Goal: Task Accomplishment & Management: Complete application form

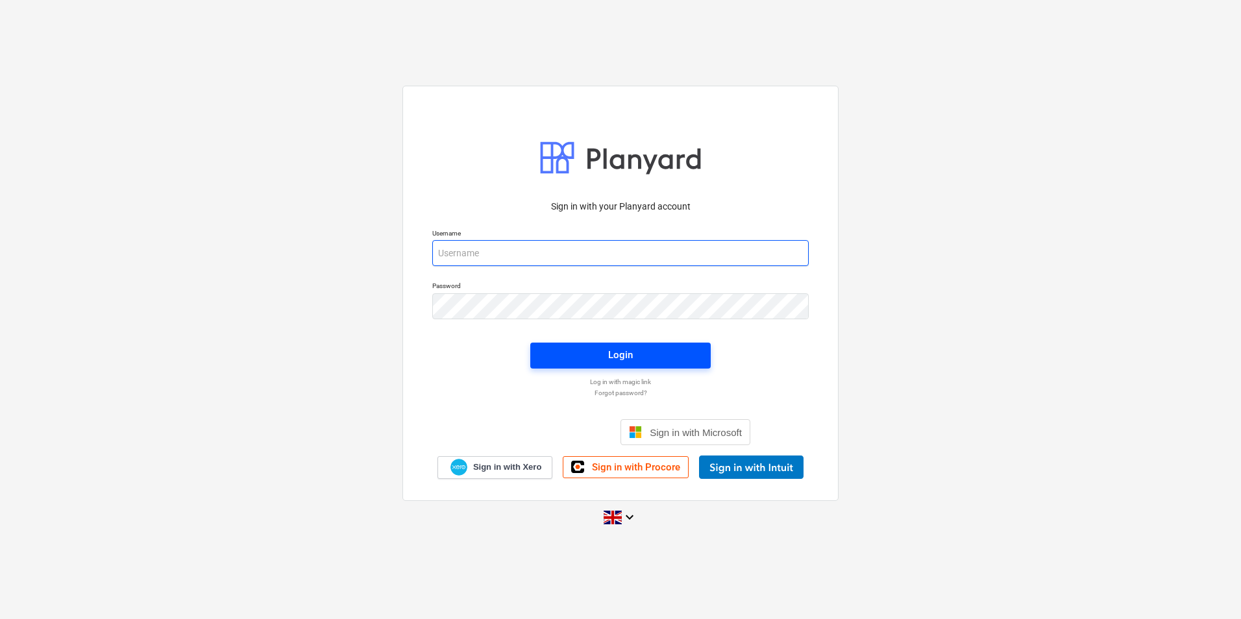
type input "[EMAIL_ADDRESS][DOMAIN_NAME]"
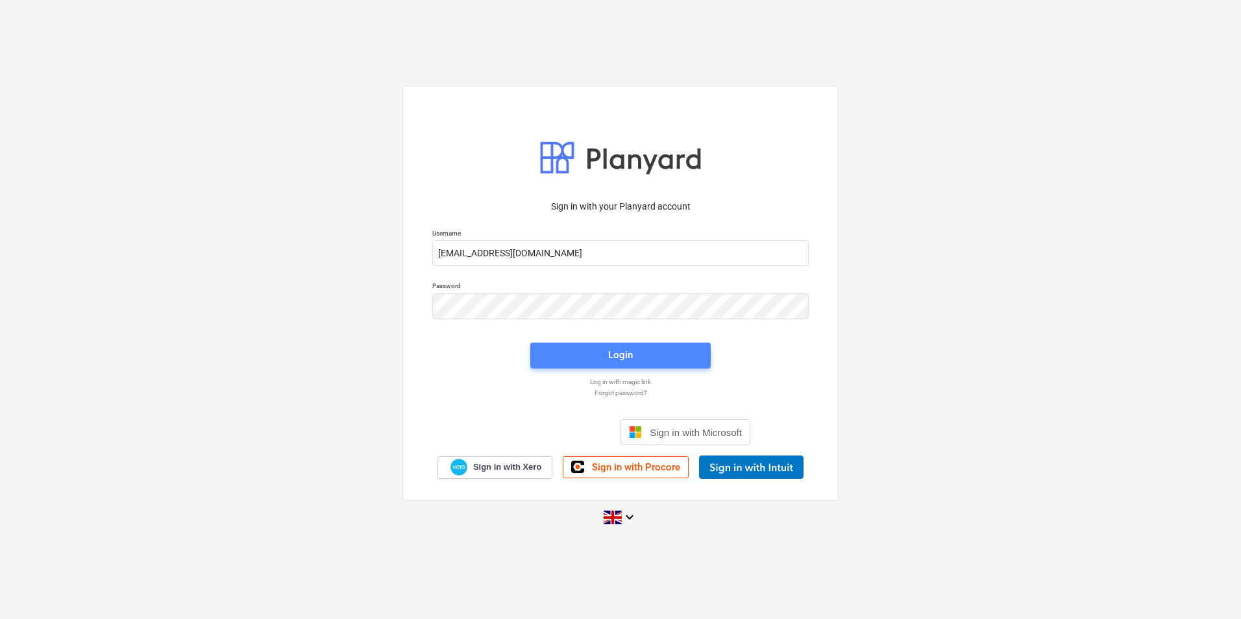
click at [627, 354] on div "Login" at bounding box center [620, 355] width 25 height 17
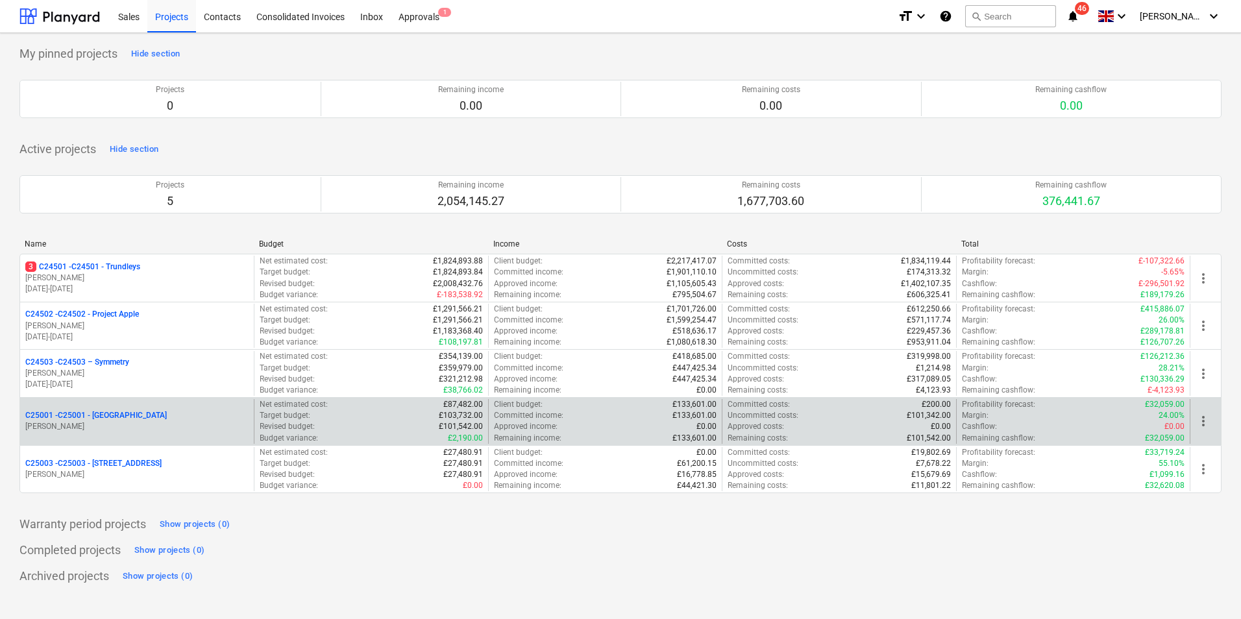
click at [136, 416] on p "C25001 - C25001 - [GEOGRAPHIC_DATA]" at bounding box center [96, 415] width 142 height 11
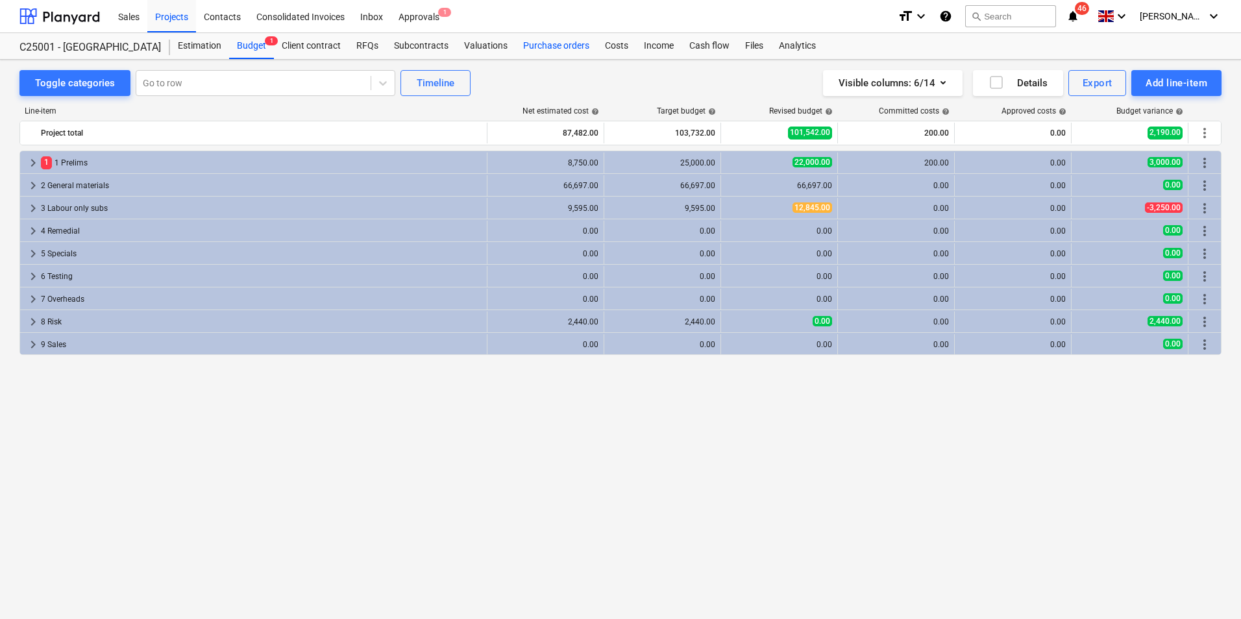
click at [560, 44] on div "Purchase orders" at bounding box center [556, 46] width 82 height 26
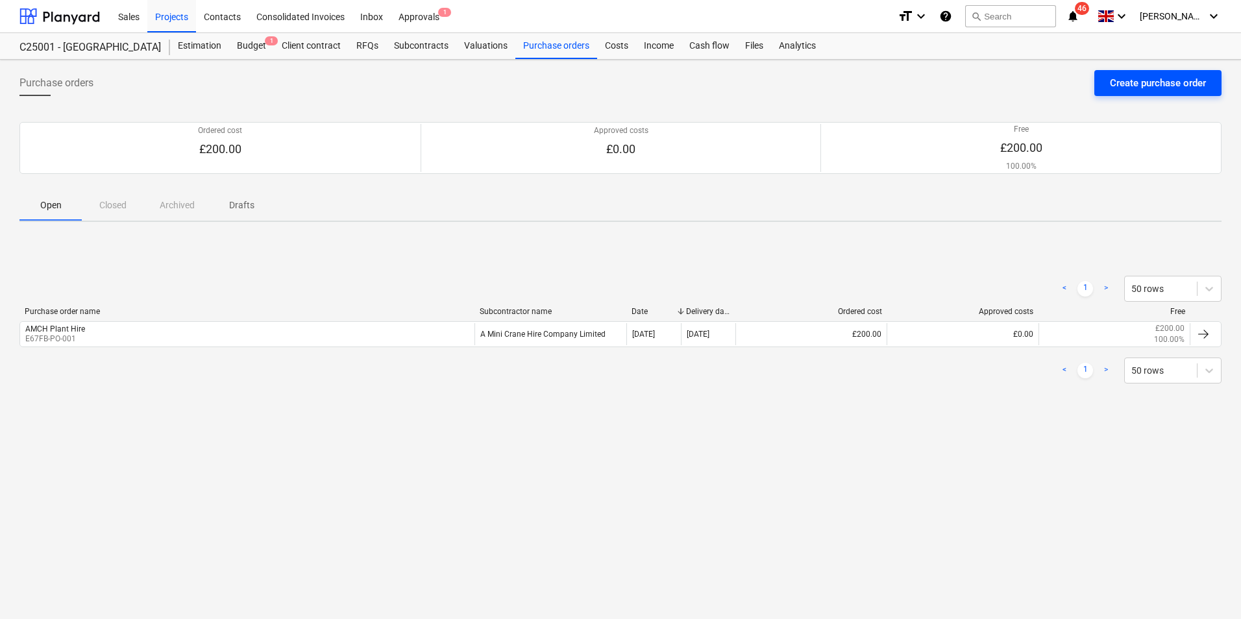
click at [1182, 80] on div "Create purchase order" at bounding box center [1158, 83] width 96 height 17
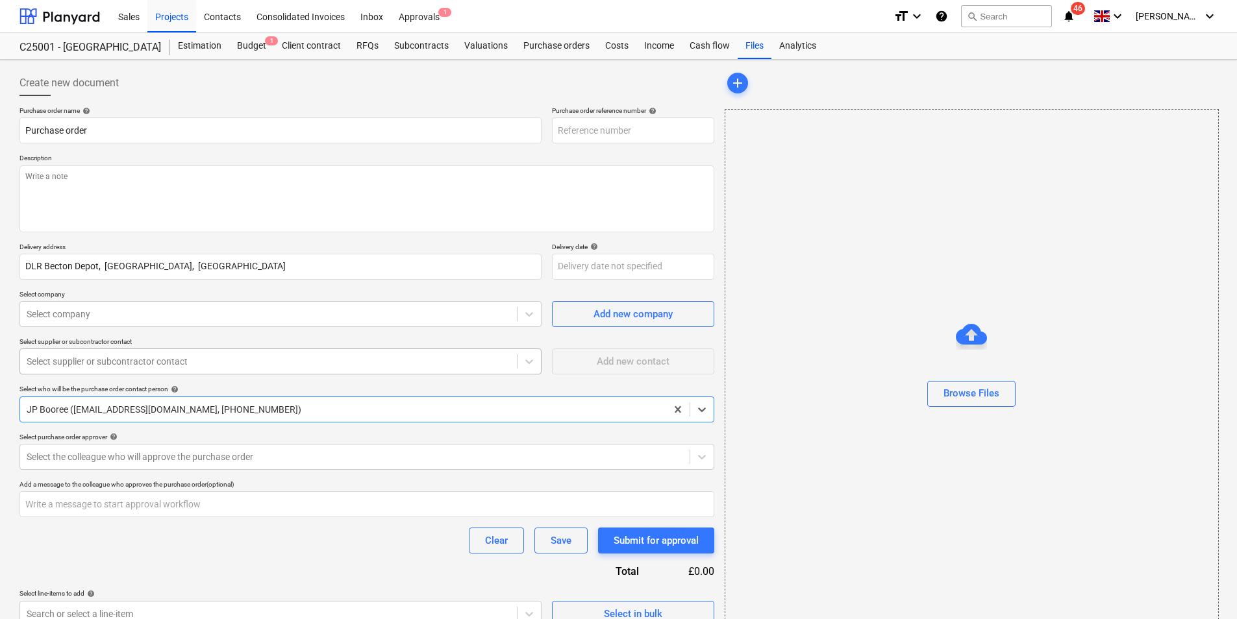
type textarea "x"
type input "C25001-PO-002"
click at [63, 134] on input "Purchase order" at bounding box center [280, 131] width 522 height 26
drag, startPoint x: 110, startPoint y: 130, endPoint x: 15, endPoint y: 130, distance: 95.4
click at [15, 130] on div "Create new document Purchase order name help Purchase order Purchase order refe…" at bounding box center [366, 348] width 705 height 567
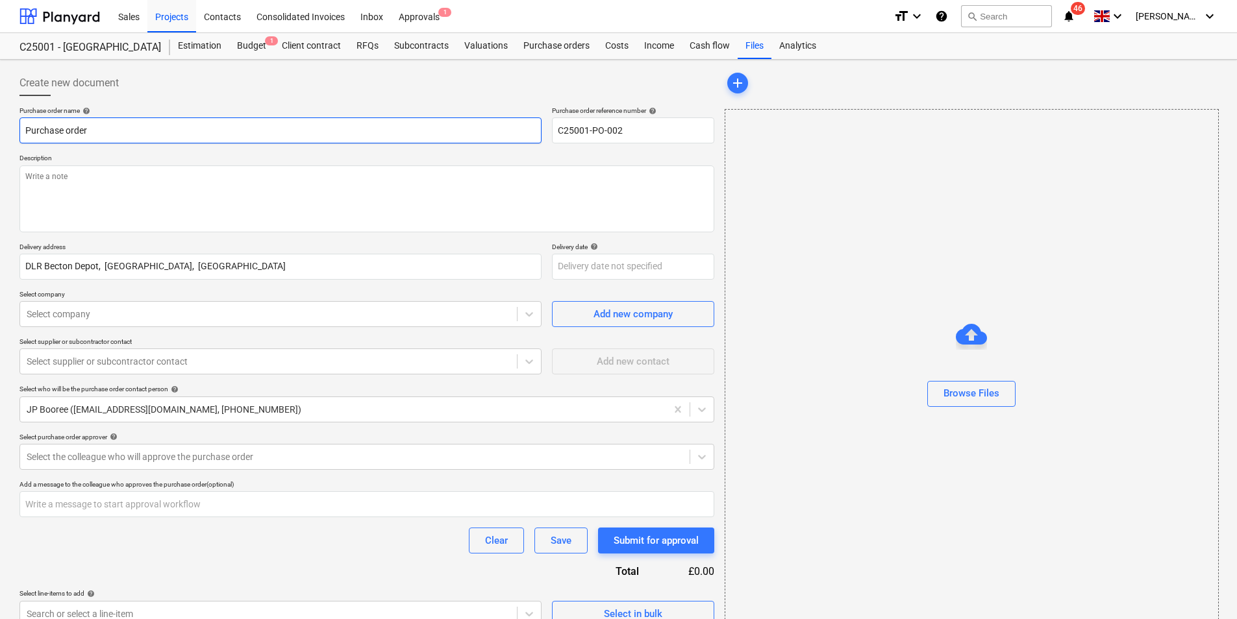
type textarea "x"
type input "F"
type textarea "x"
type input "Fr"
type textarea "x"
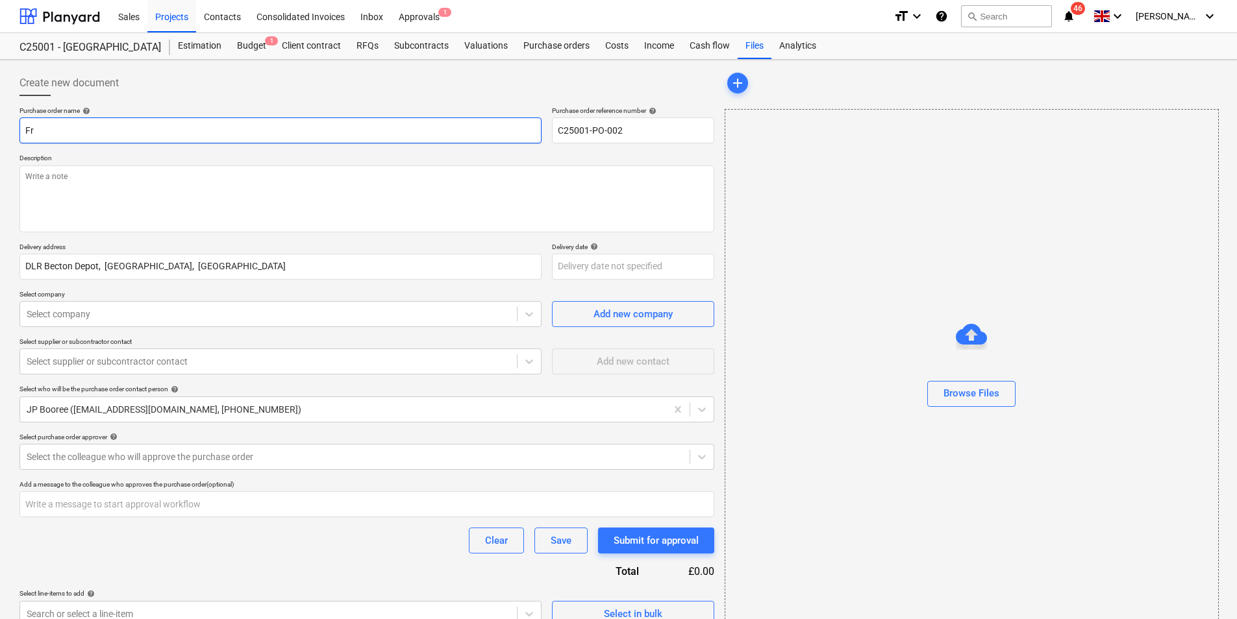
type input "Fra"
type textarea "x"
type input "Fr"
type textarea "x"
type input "F"
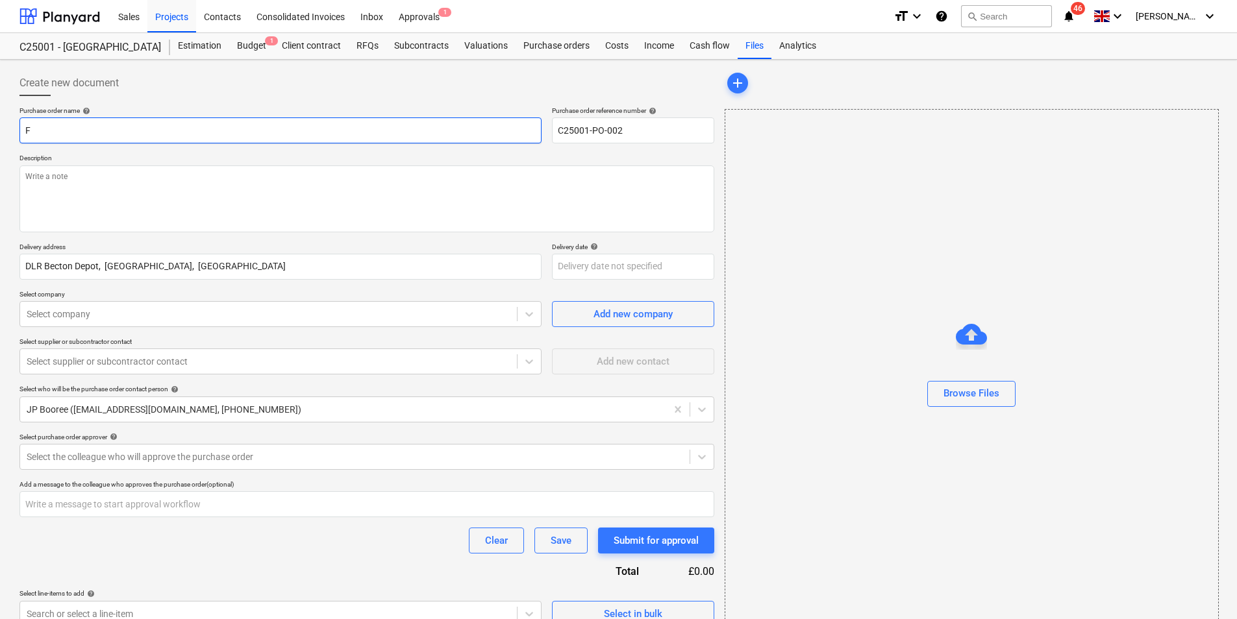
type textarea "x"
type input "M"
type textarea "x"
type input "Mu"
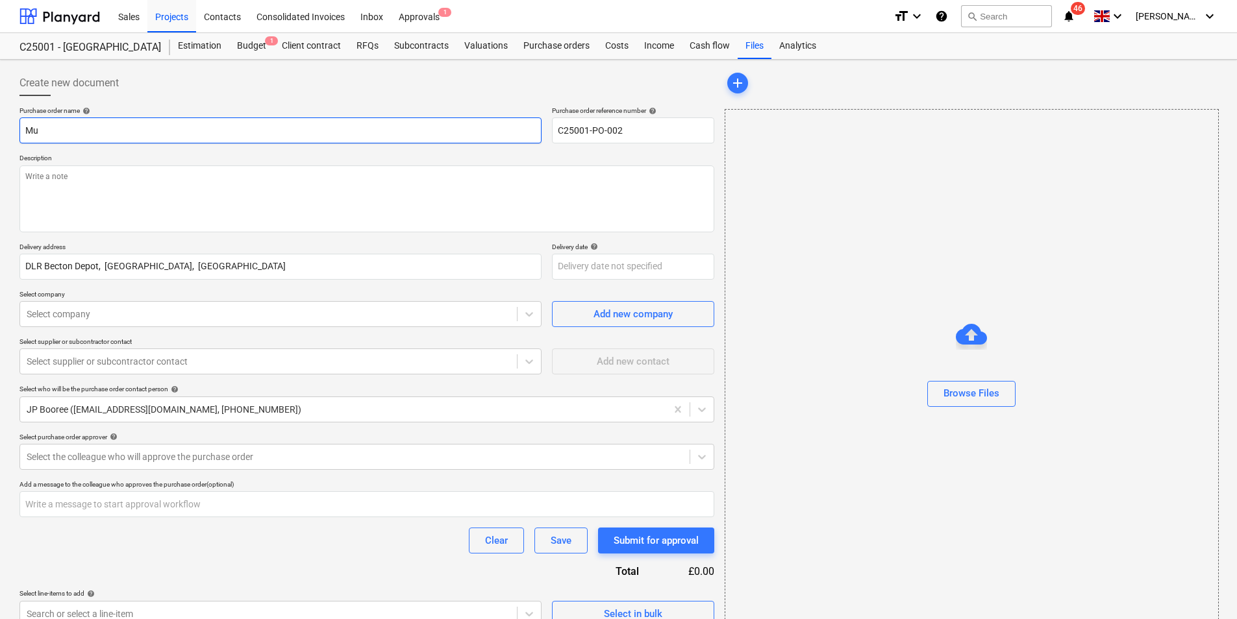
type textarea "x"
type input "Mur"
type textarea "x"
type input "Muru"
type textarea "x"
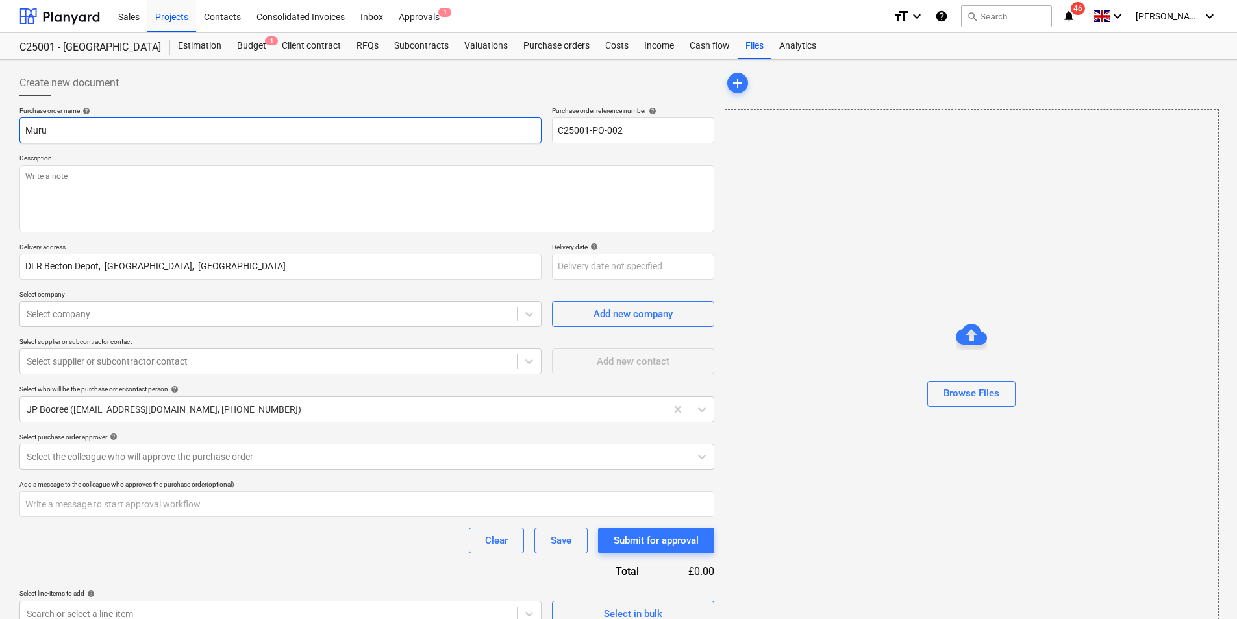
type input "Murus"
type textarea "x"
type input "Murus"
type textarea "x"
type input "Murus F"
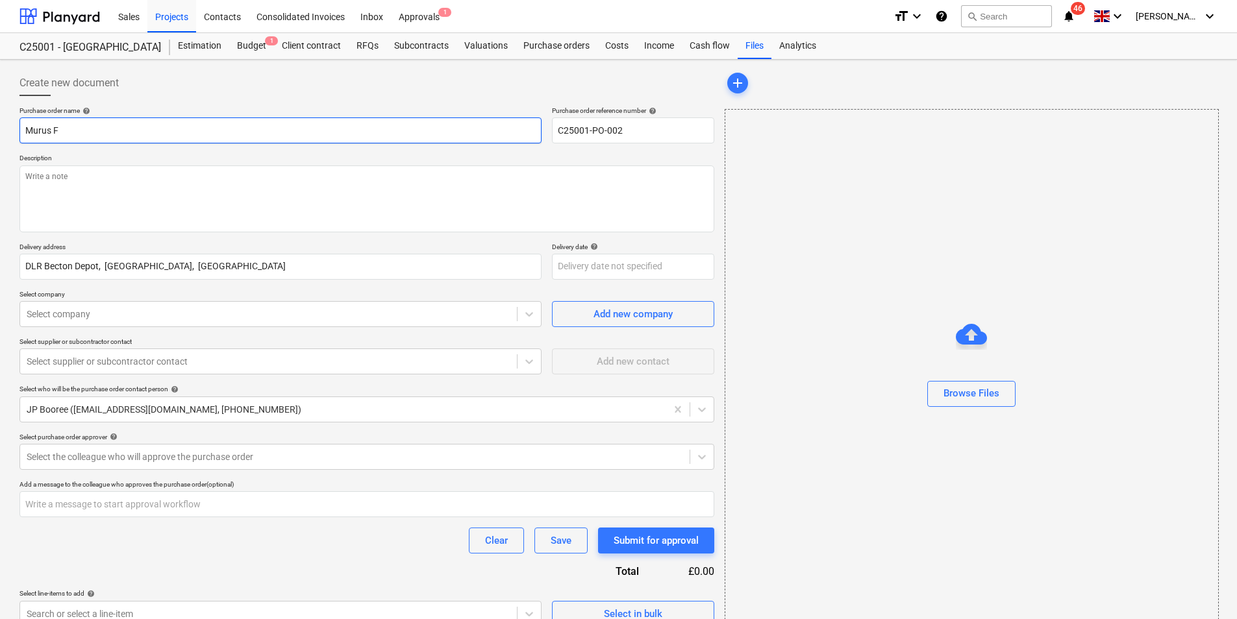
type textarea "x"
type input "Murus Fr"
type textarea "x"
type input "Murus Fra"
type textarea "x"
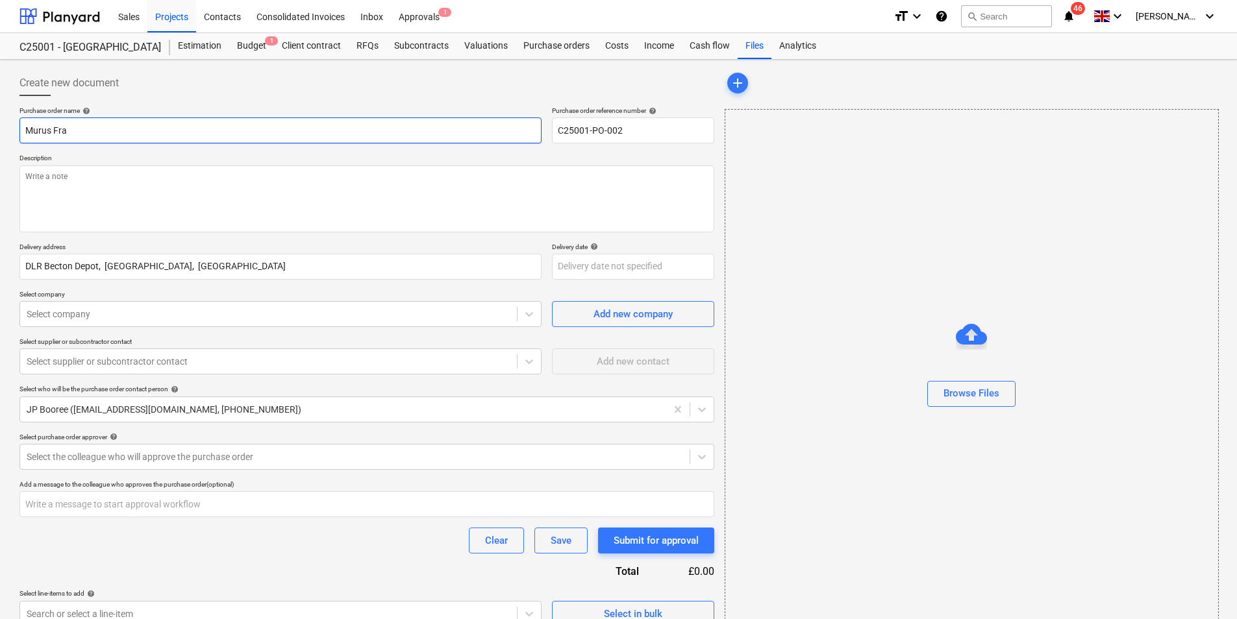
type input "Murus Fram"
type textarea "x"
type input "Murus Frame"
type textarea "x"
type input "Murus Frame"
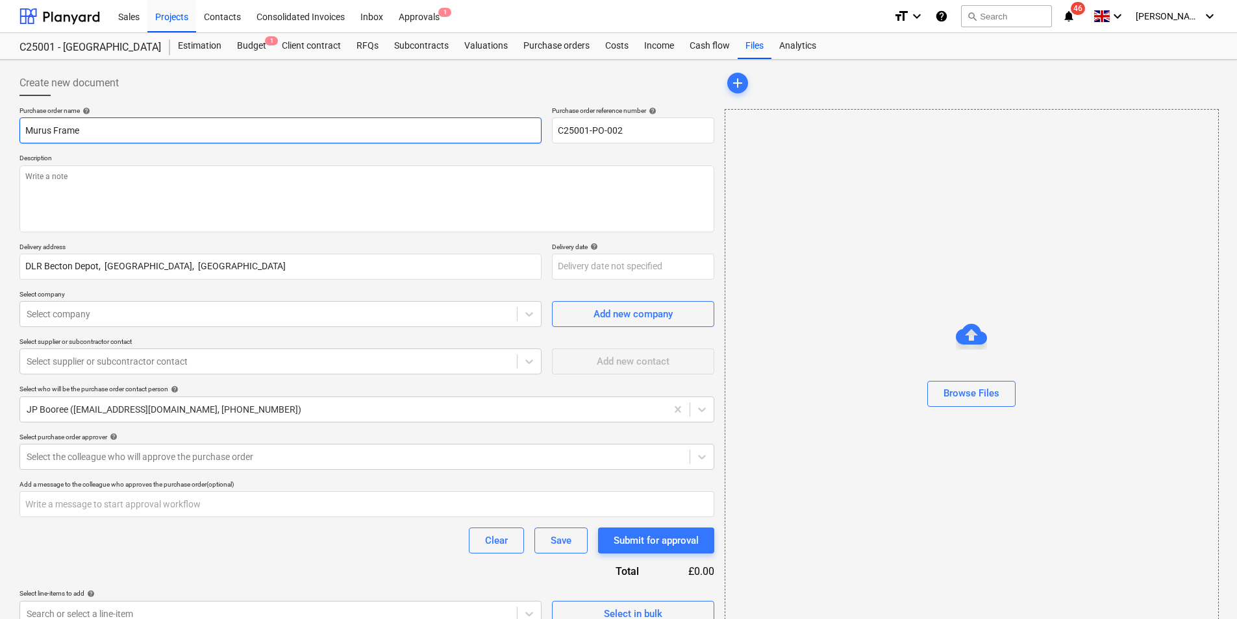
type textarea "x"
type input "Murus Frame w"
type textarea "x"
type input "Murus Frame wo"
type textarea "x"
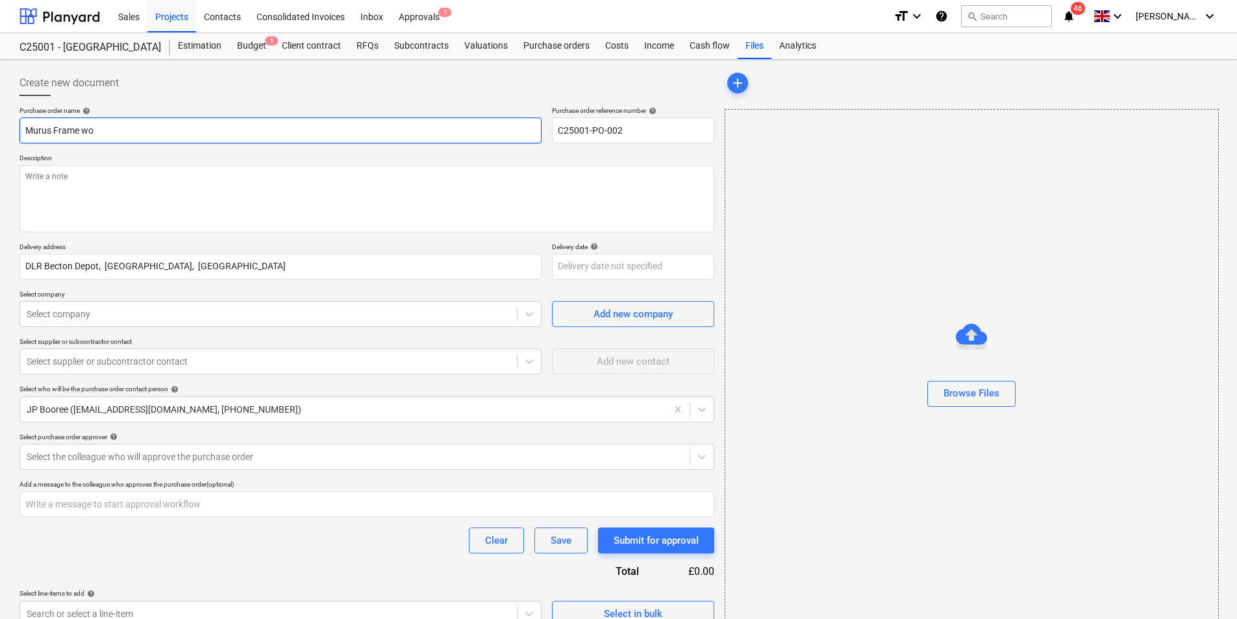
type input "Murus Frame wor"
type textarea "x"
type input "Murus Frame work"
type textarea "x"
type input "Murus Frame works"
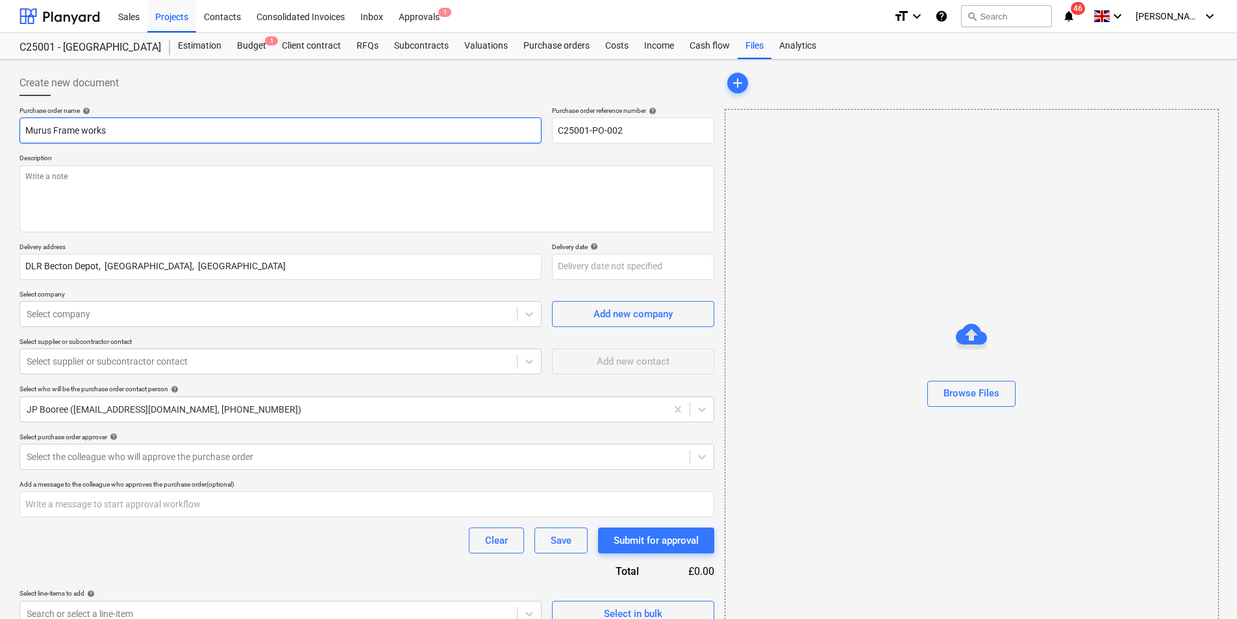
click at [86, 129] on input "Murus Frame works" at bounding box center [280, 131] width 522 height 26
type textarea "x"
type input "Murus Frame orks"
type textarea "x"
type input "Murus Frame Works"
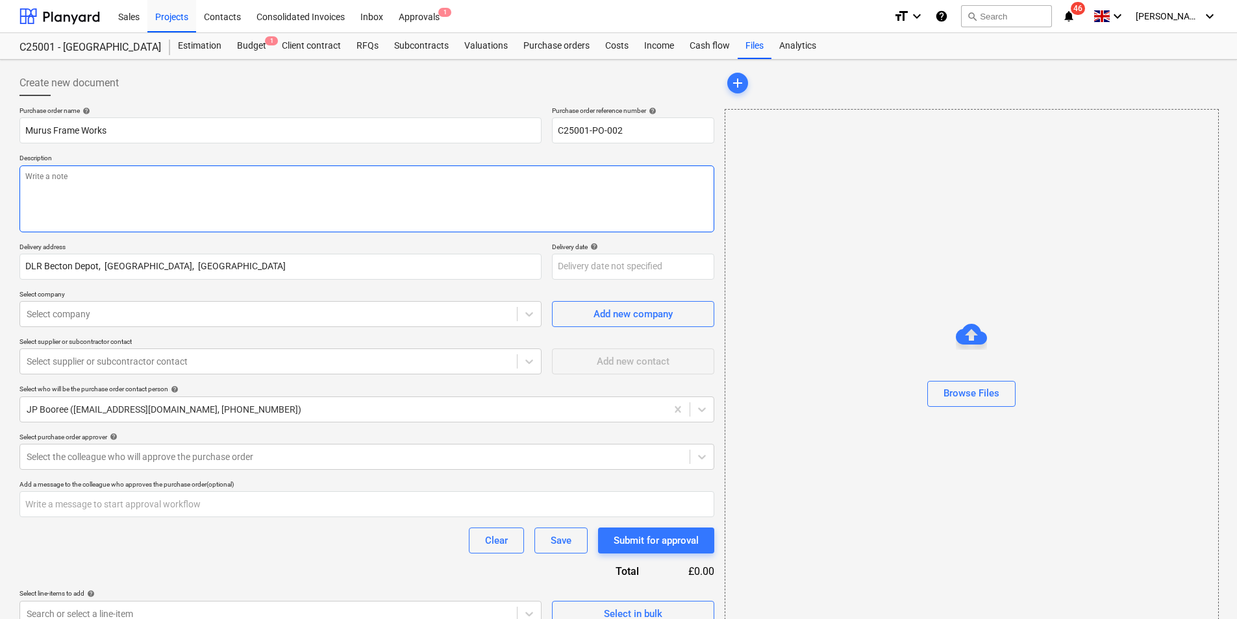
click at [86, 181] on textarea at bounding box center [366, 199] width 695 height 67
type textarea "x"
type textarea "A"
type textarea "x"
type textarea "Al"
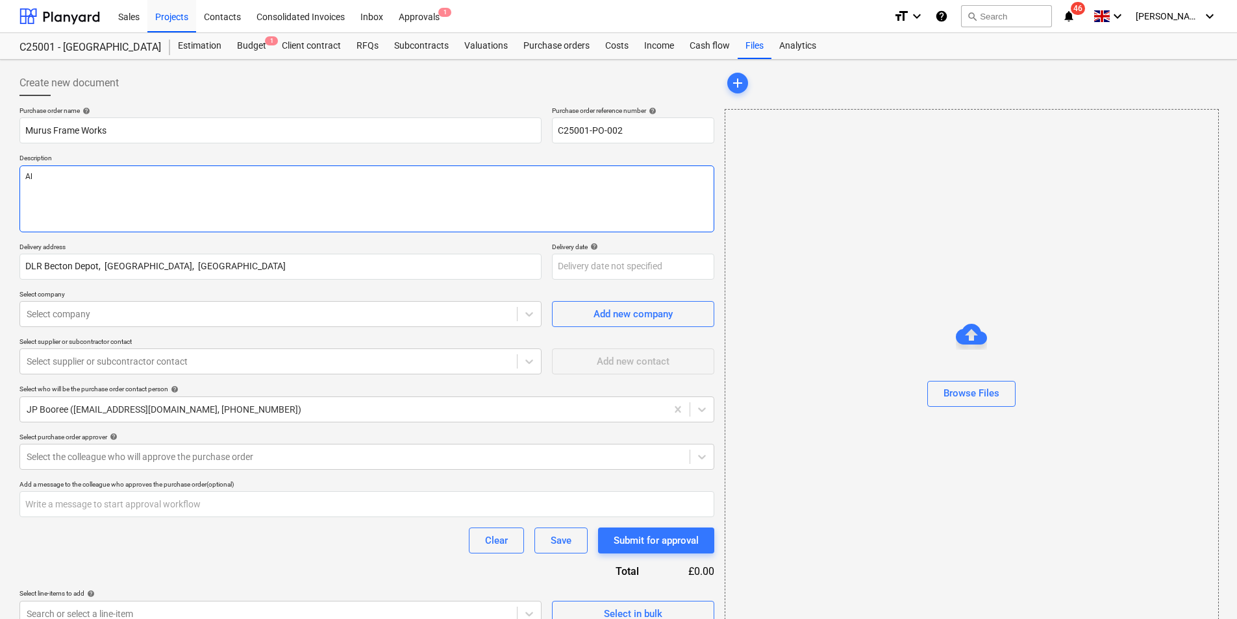
type textarea "x"
type textarea "All"
type textarea "x"
type textarea "All"
type textarea "x"
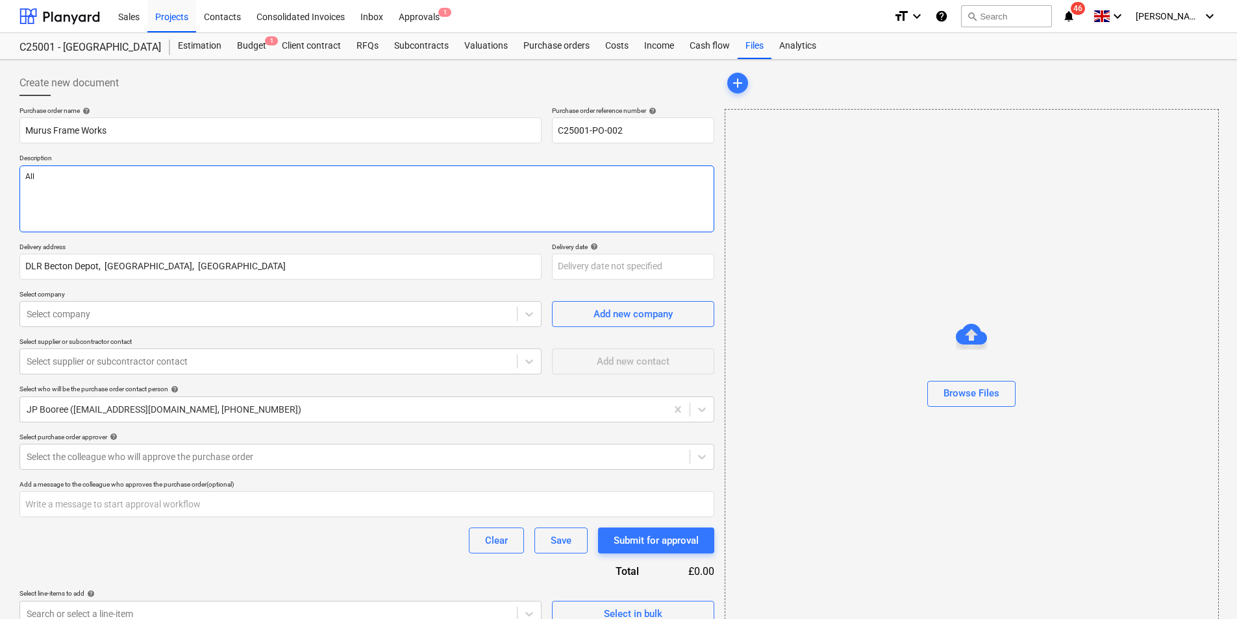
type textarea "All w"
type textarea "x"
type textarea "All wi"
type textarea "x"
type textarea "All win"
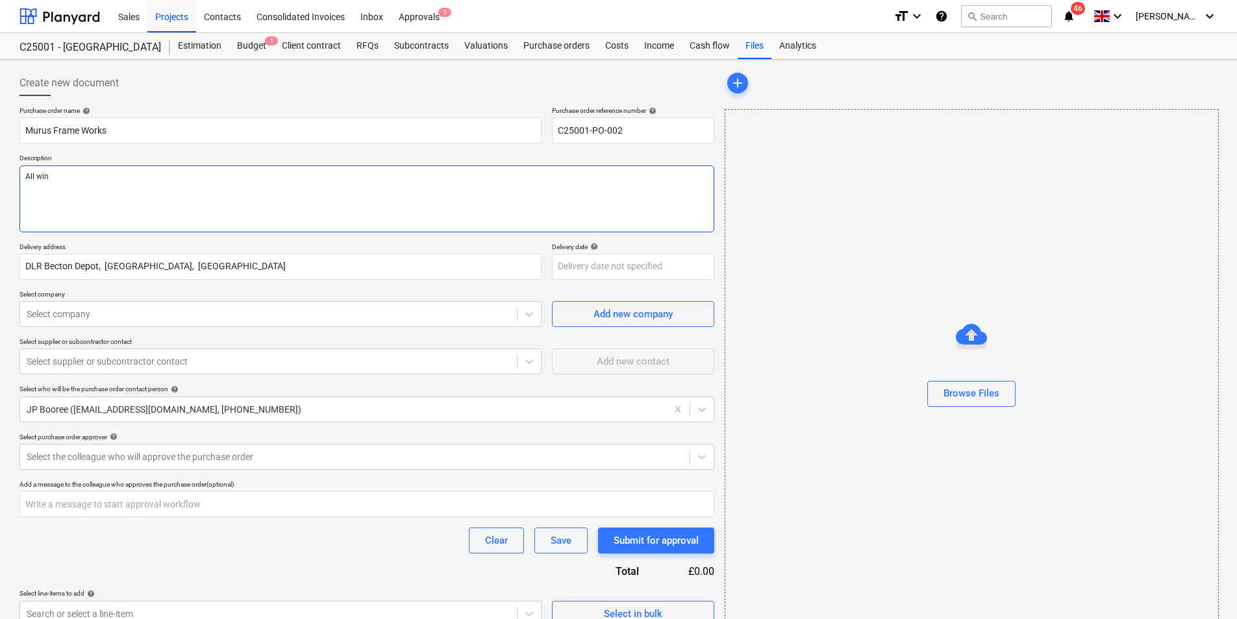
type textarea "x"
type textarea "All wind"
type textarea "x"
type textarea "All windo"
type textarea "x"
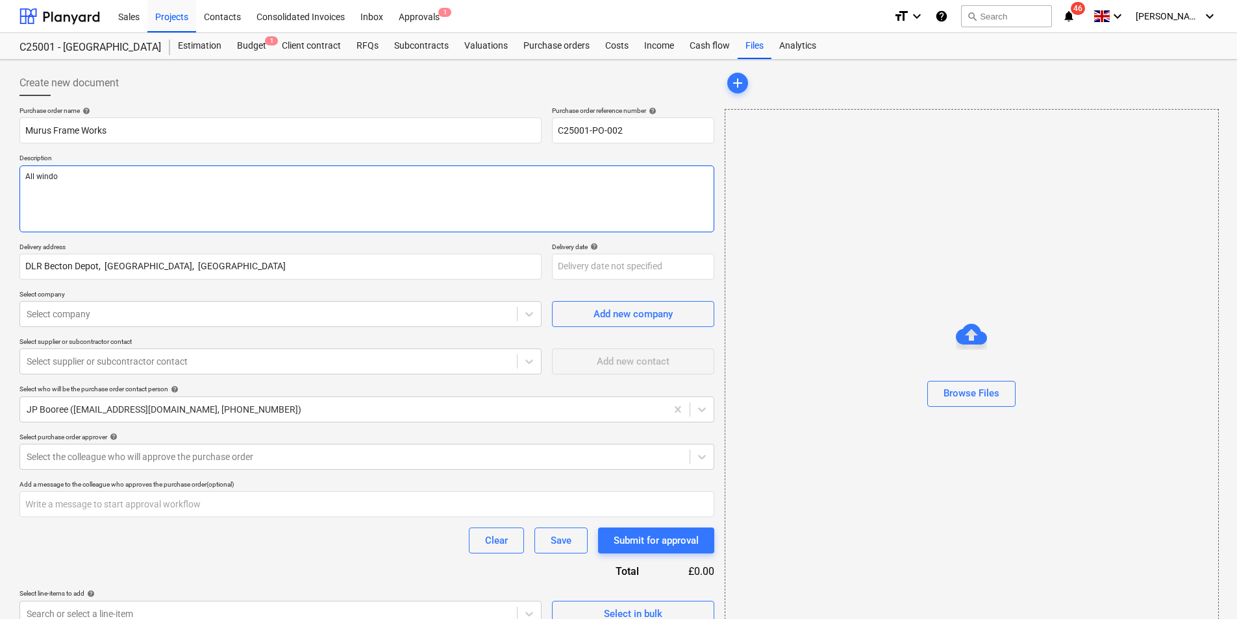
type textarea "All window"
type textarea "x"
type textarea "All windows"
type textarea "x"
type textarea "All windows a"
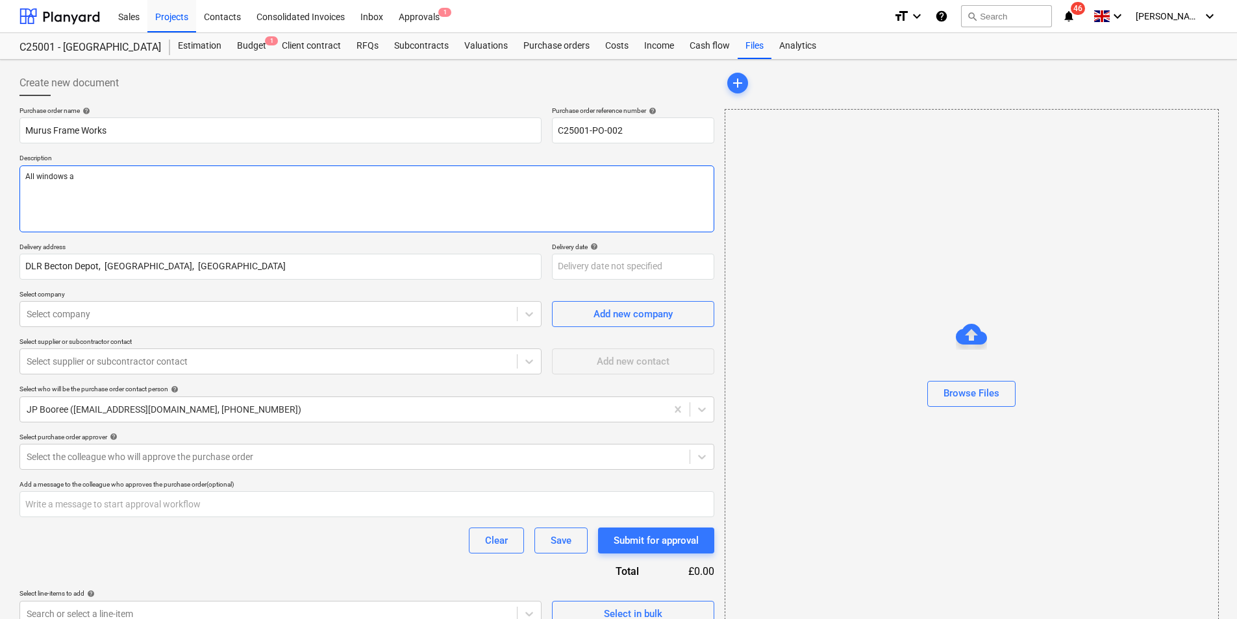
type textarea "x"
type textarea "All windows an"
type textarea "x"
type textarea "All windows and"
type textarea "x"
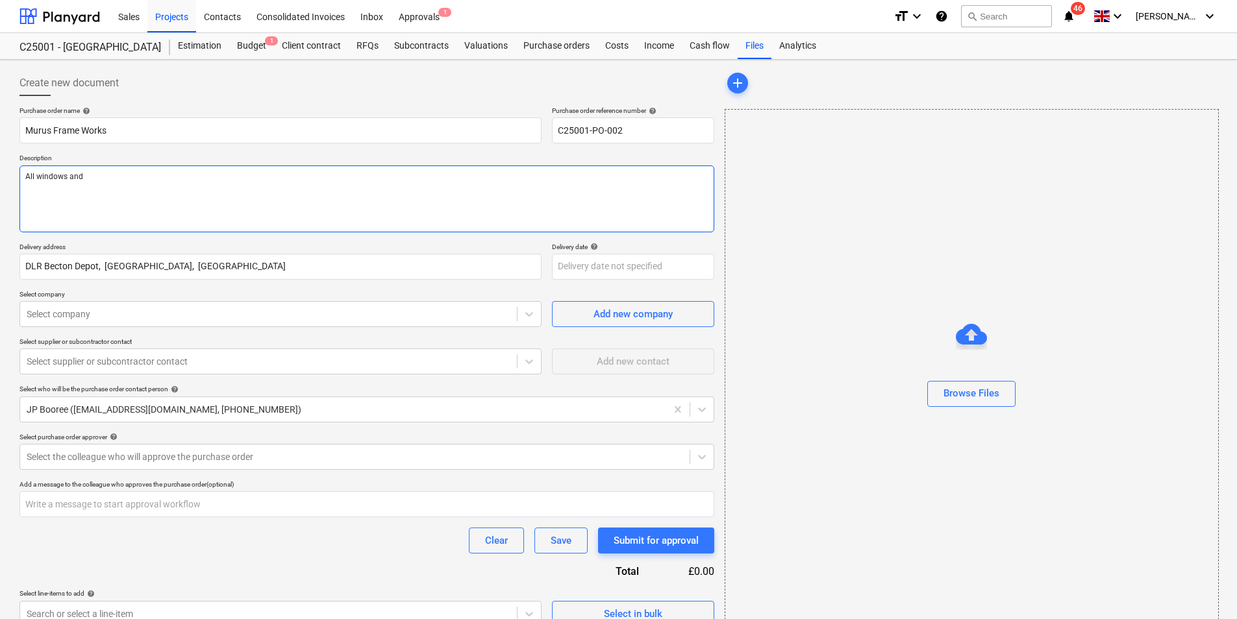
type textarea "All windows and"
type textarea "x"
type textarea "All windows and c"
type textarea "x"
type textarea "All windows and cu"
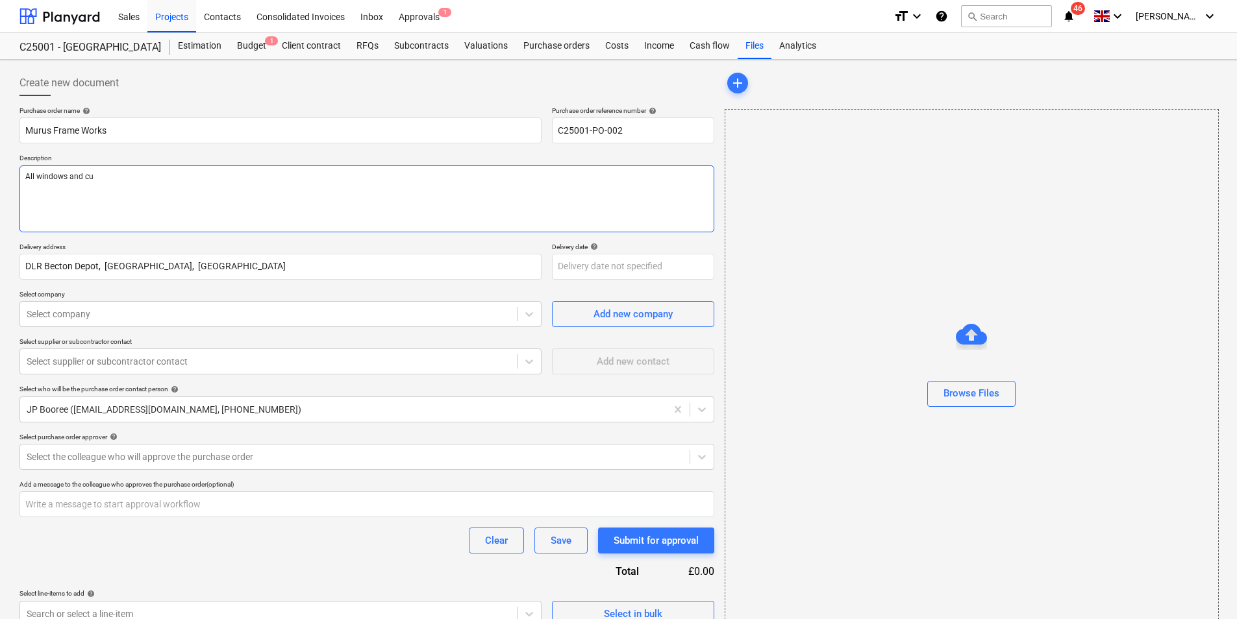
type textarea "x"
type textarea "All windows and cur"
type textarea "x"
type textarea "All windows and [PERSON_NAME]"
type textarea "x"
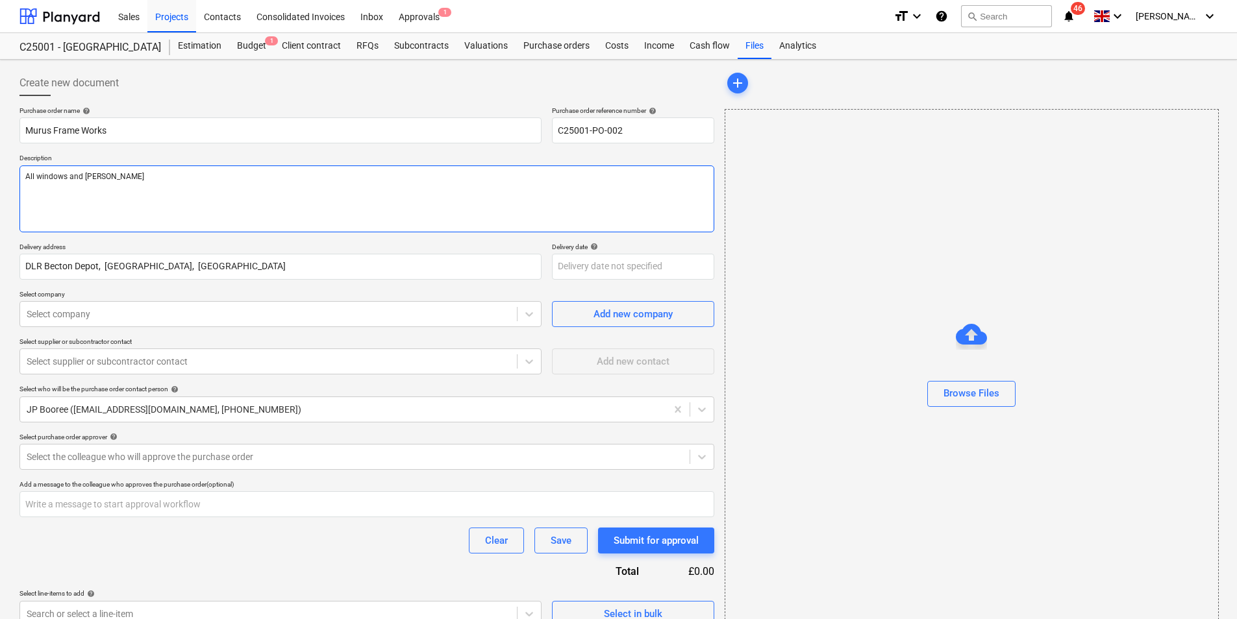
type textarea "All windows and curta"
type textarea "x"
type textarea "All windows and curtai"
type textarea "x"
type textarea "All windows and curtain"
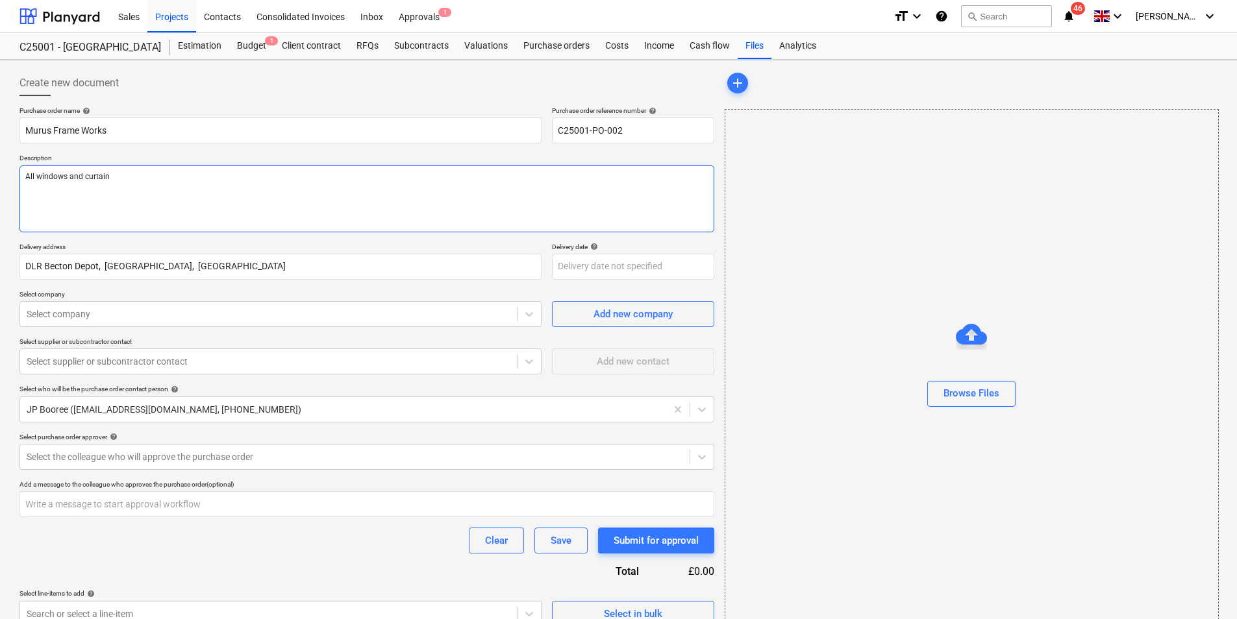
type textarea "x"
type textarea "All windows and curtain"
type textarea "x"
type textarea "All windows and curtain w"
type textarea "x"
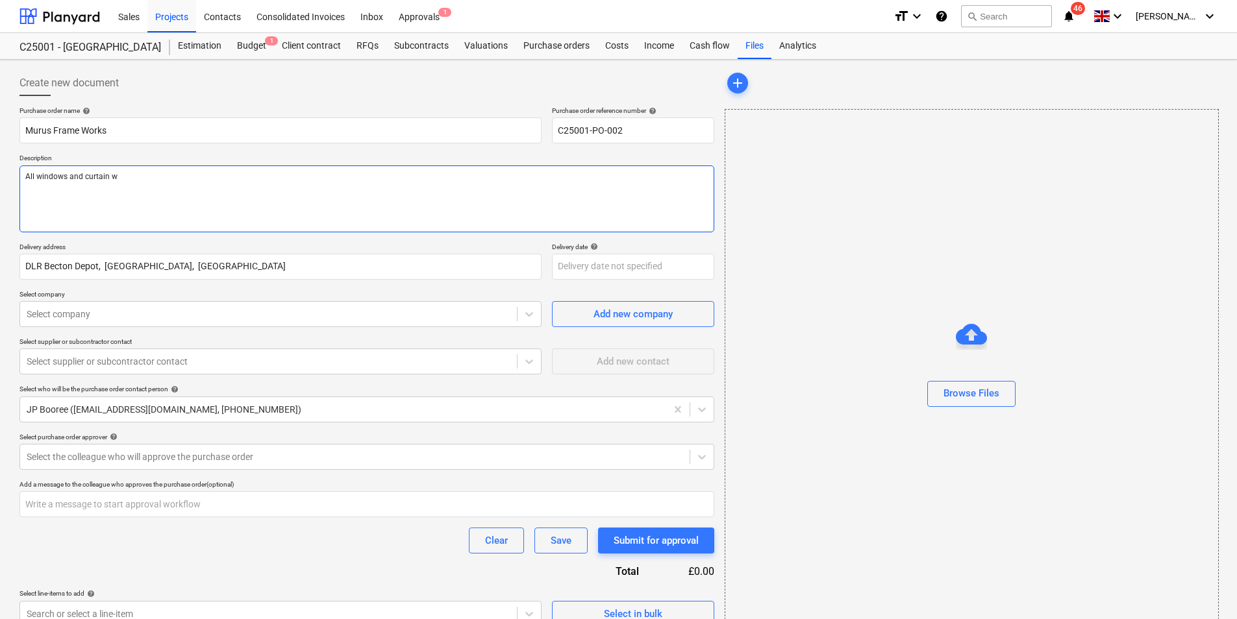
type textarea "All windows and curtain wa"
type textarea "x"
type textarea "All windows and curtain wal"
type textarea "x"
type textarea "All windows and curtain wall"
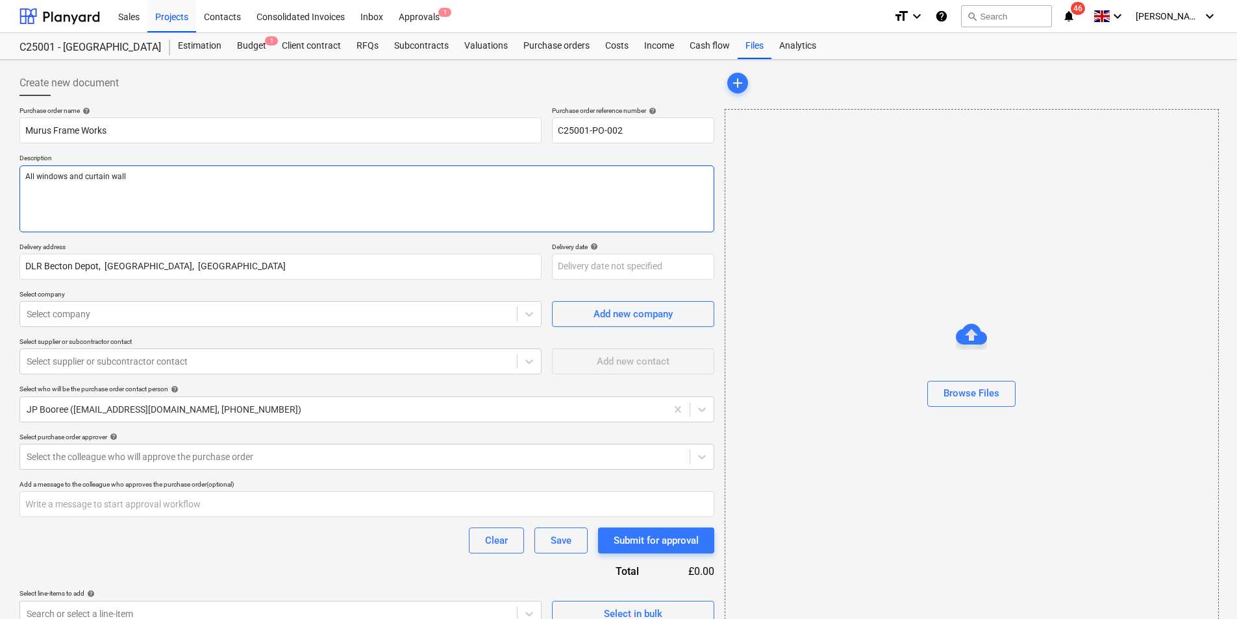
type textarea "x"
type textarea "All windows and curtain walli"
type textarea "x"
type textarea "All windows and curtain [PERSON_NAME]"
type textarea "x"
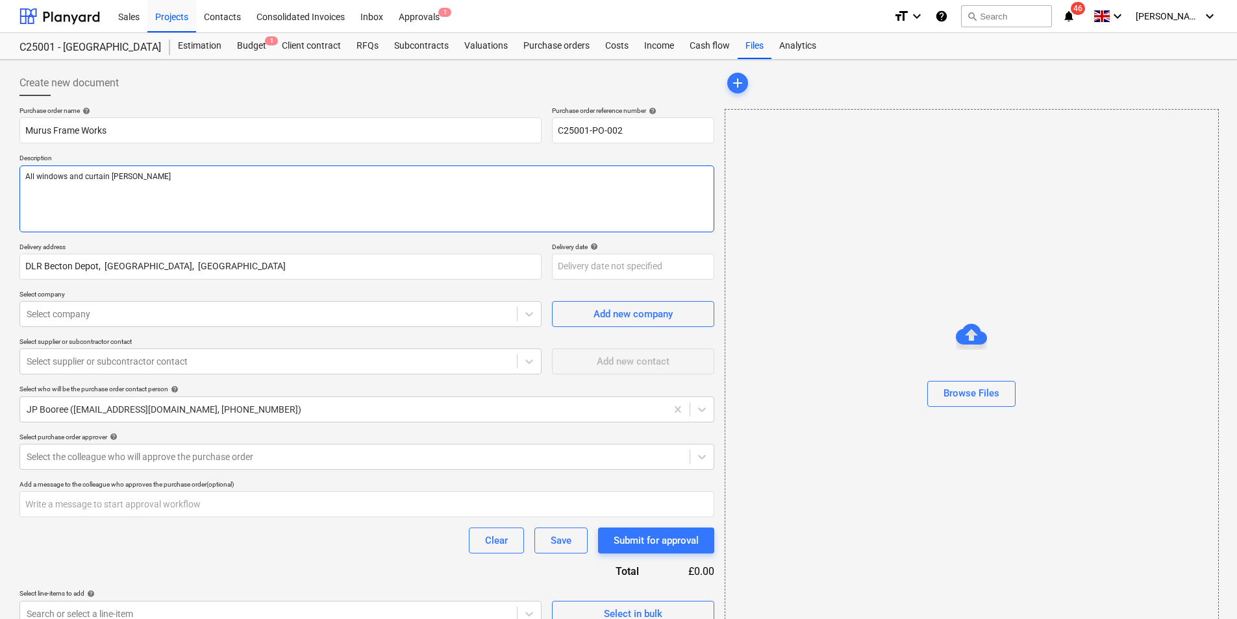
type textarea "All windows and curtain [PERSON_NAME]"
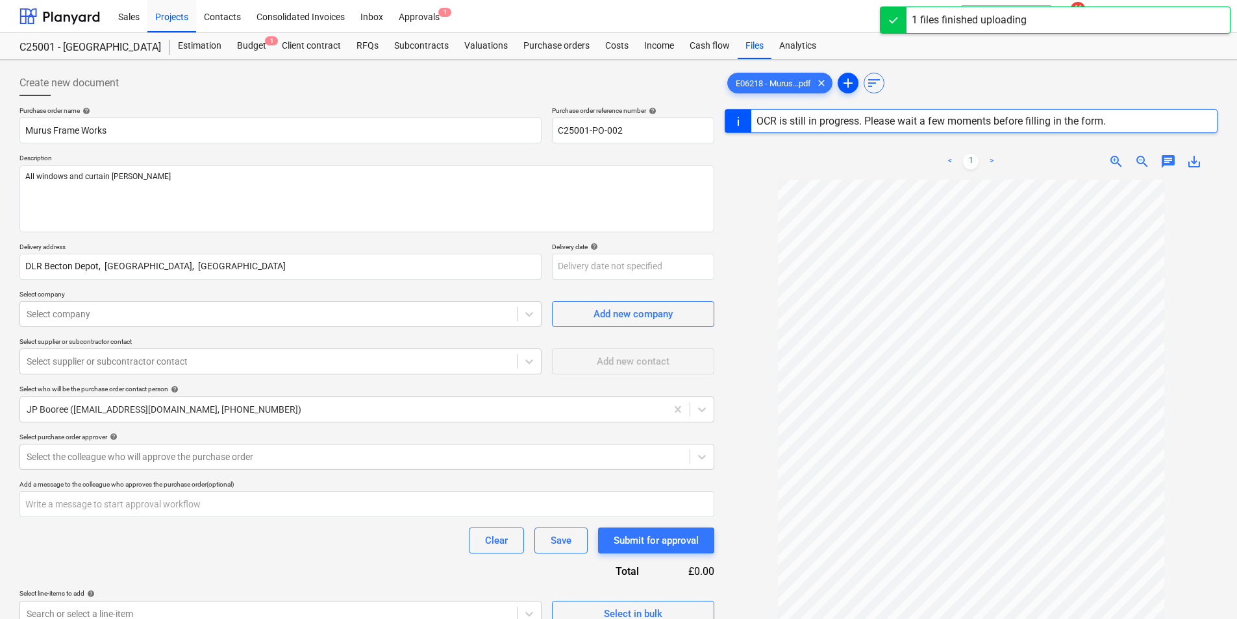
click at [848, 84] on span "add" at bounding box center [848, 83] width 16 height 16
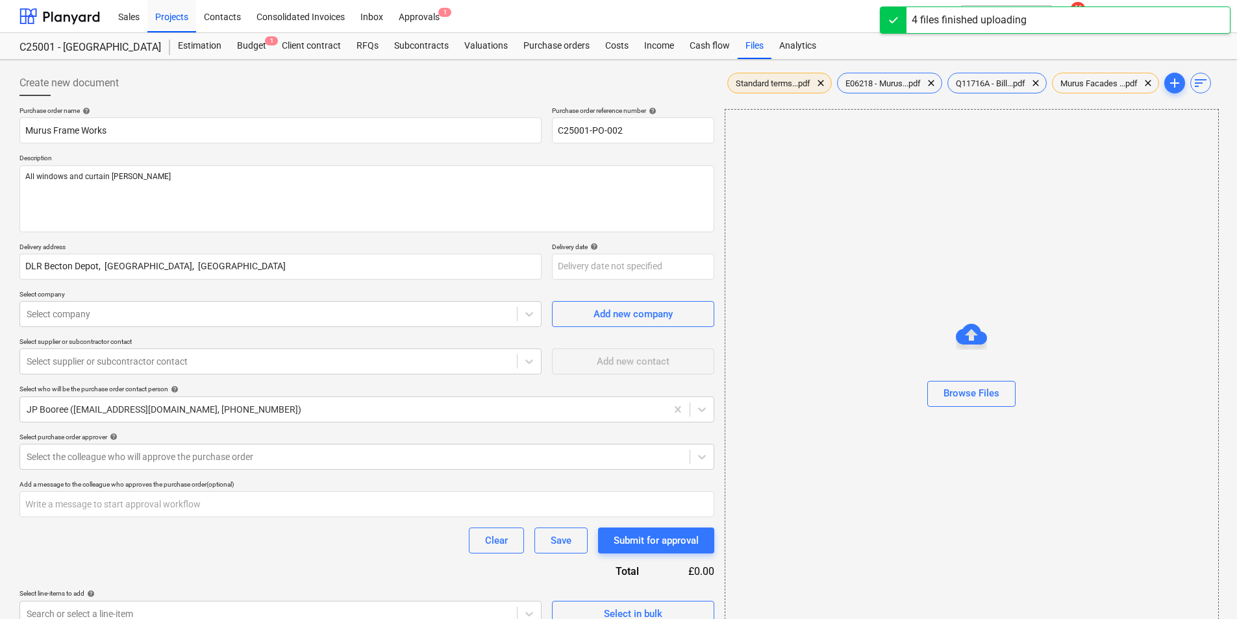
click at [775, 81] on span "Standard terms...pdf" at bounding box center [773, 84] width 90 height 10
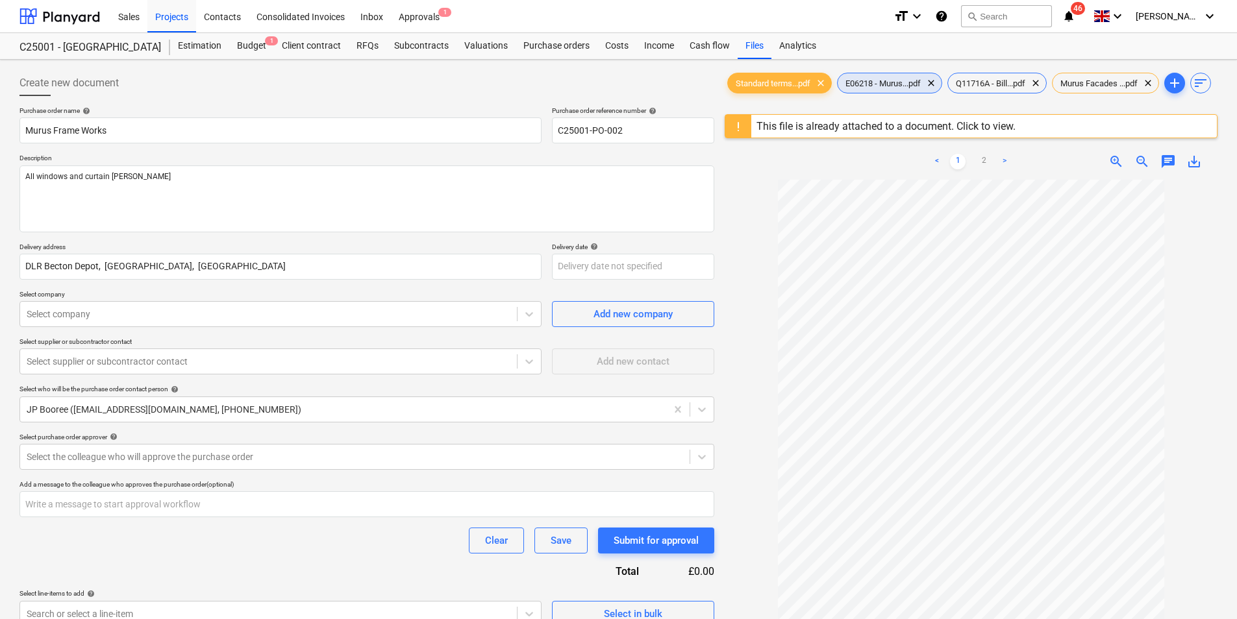
click at [897, 82] on span "E06218 - Murus...pdf" at bounding box center [883, 84] width 91 height 10
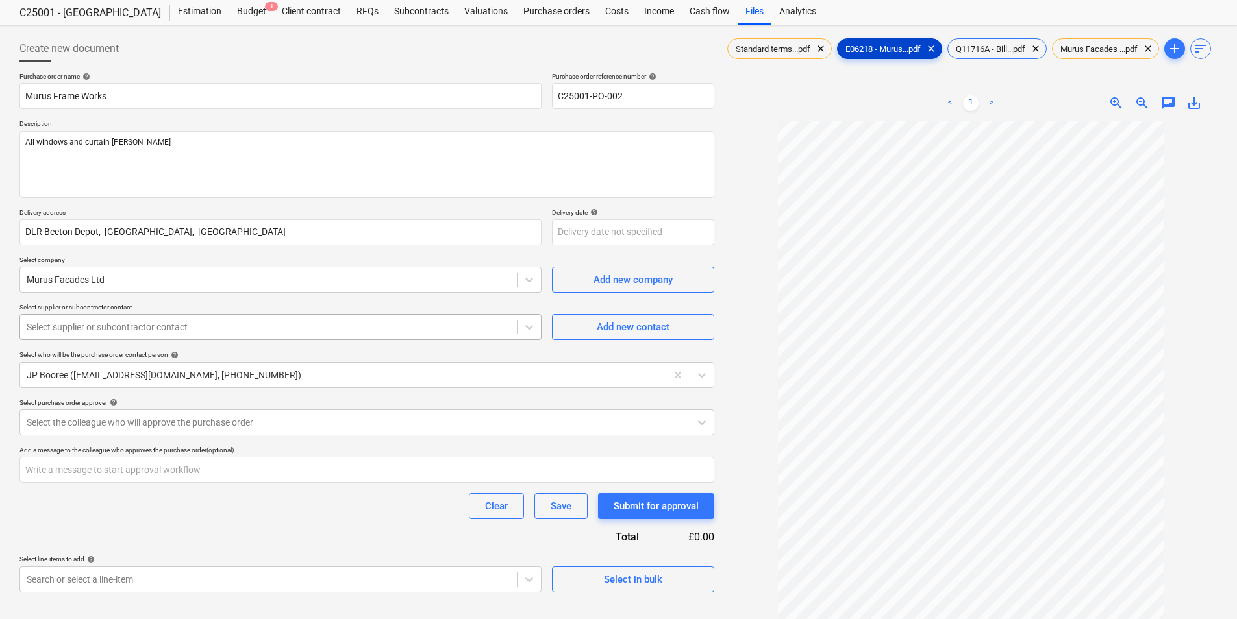
scroll to position [65, 0]
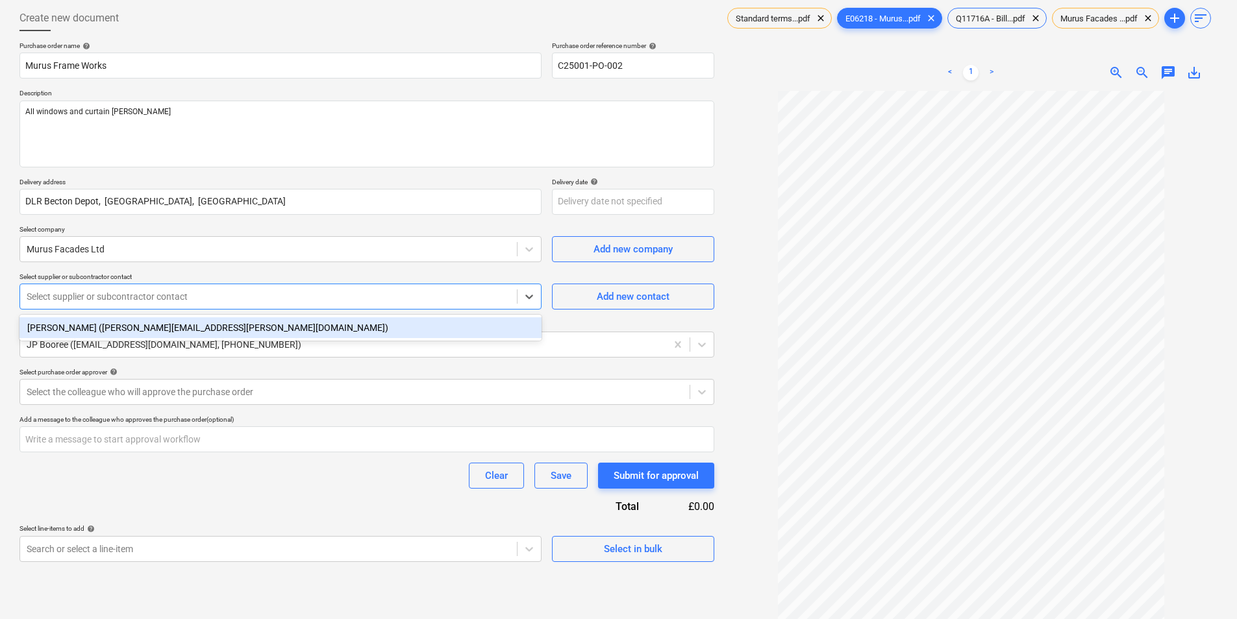
click at [233, 295] on div at bounding box center [269, 296] width 484 height 13
click at [214, 327] on div "[PERSON_NAME] ([PERSON_NAME][EMAIL_ADDRESS][PERSON_NAME][DOMAIN_NAME])" at bounding box center [280, 327] width 522 height 21
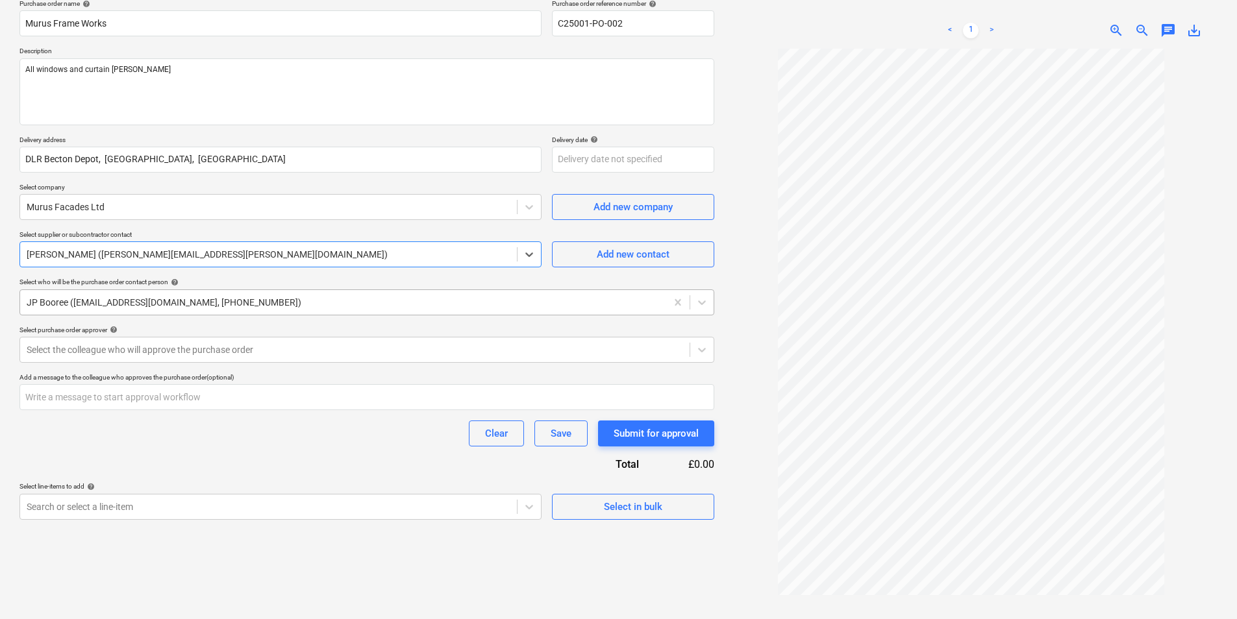
scroll to position [130, 0]
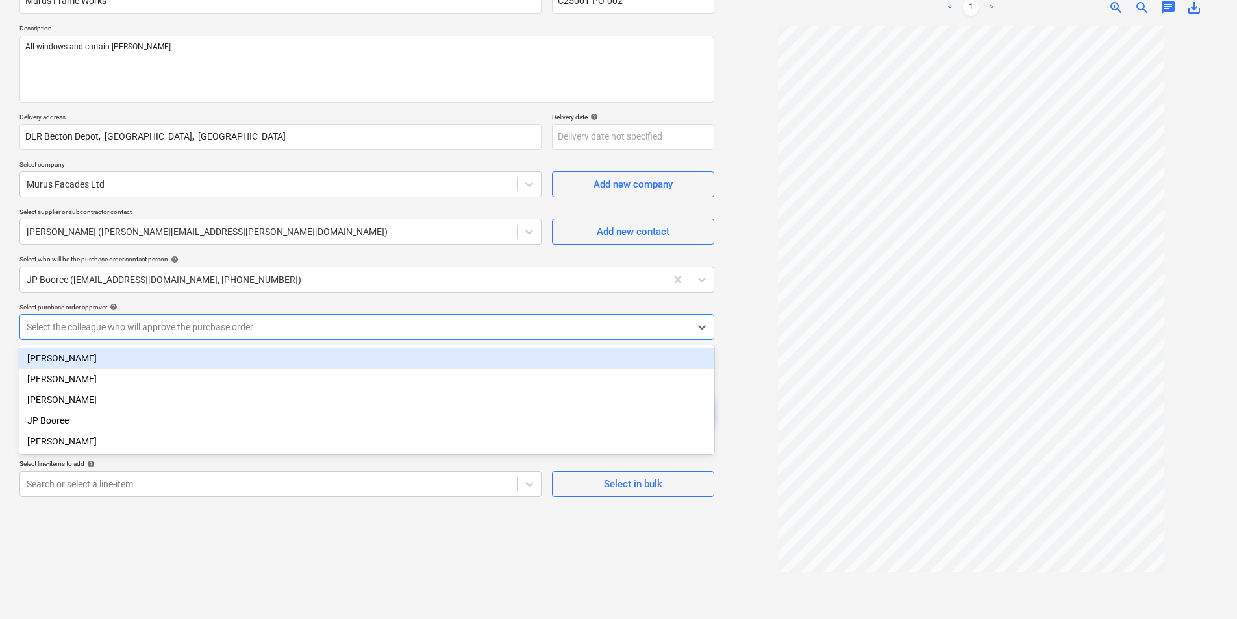
click at [238, 327] on div at bounding box center [355, 327] width 656 height 13
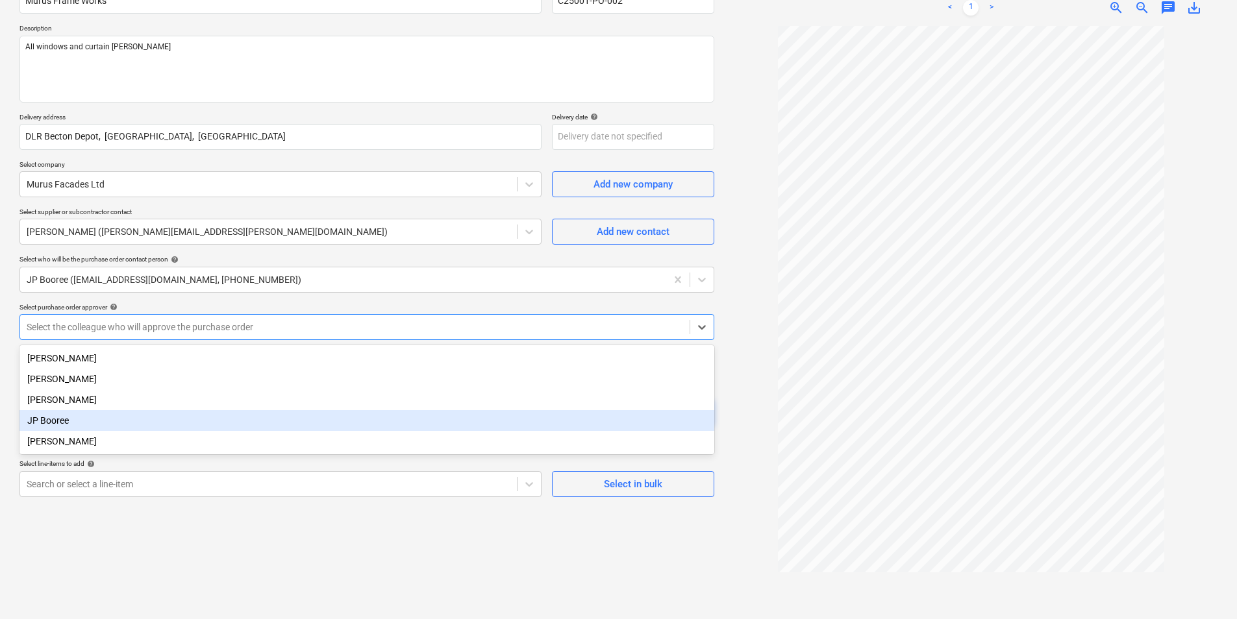
click at [67, 421] on div "JP Booree" at bounding box center [366, 420] width 695 height 21
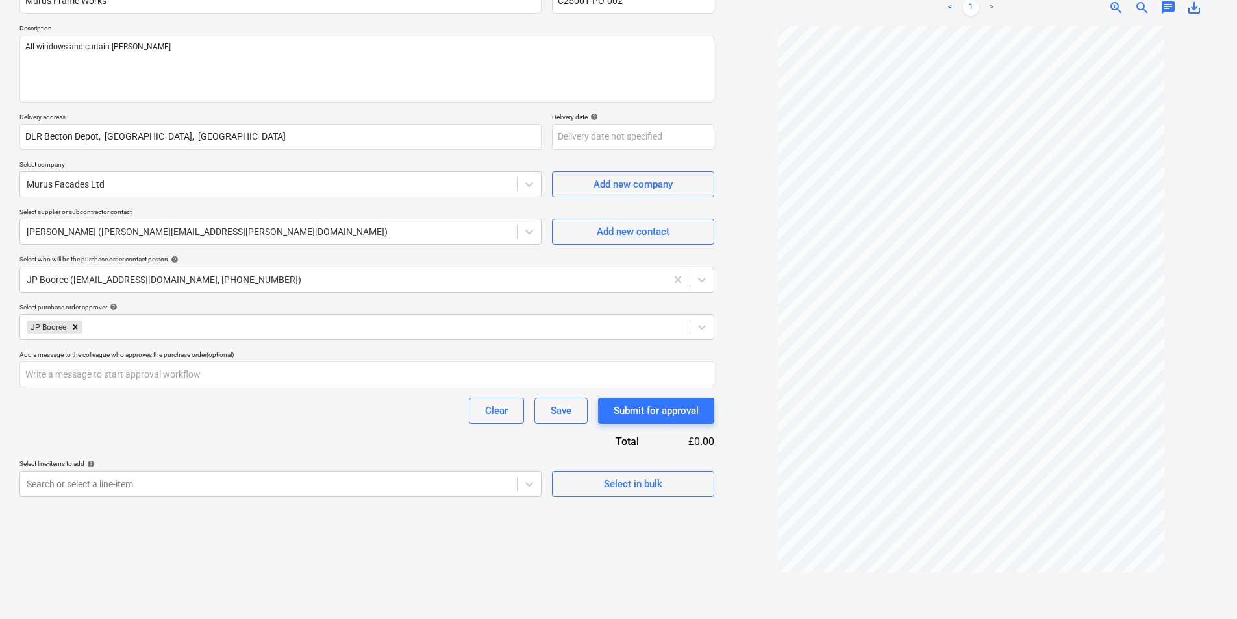
click at [259, 460] on div "Select line-items to add help" at bounding box center [280, 464] width 522 height 8
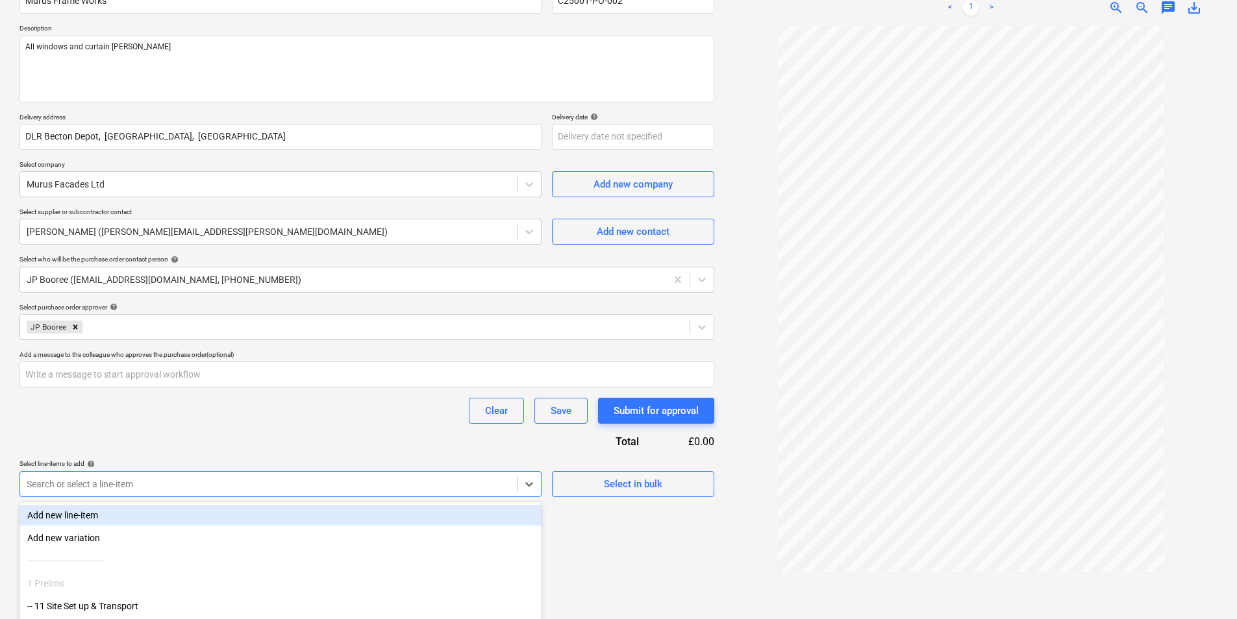
scroll to position [210, 0]
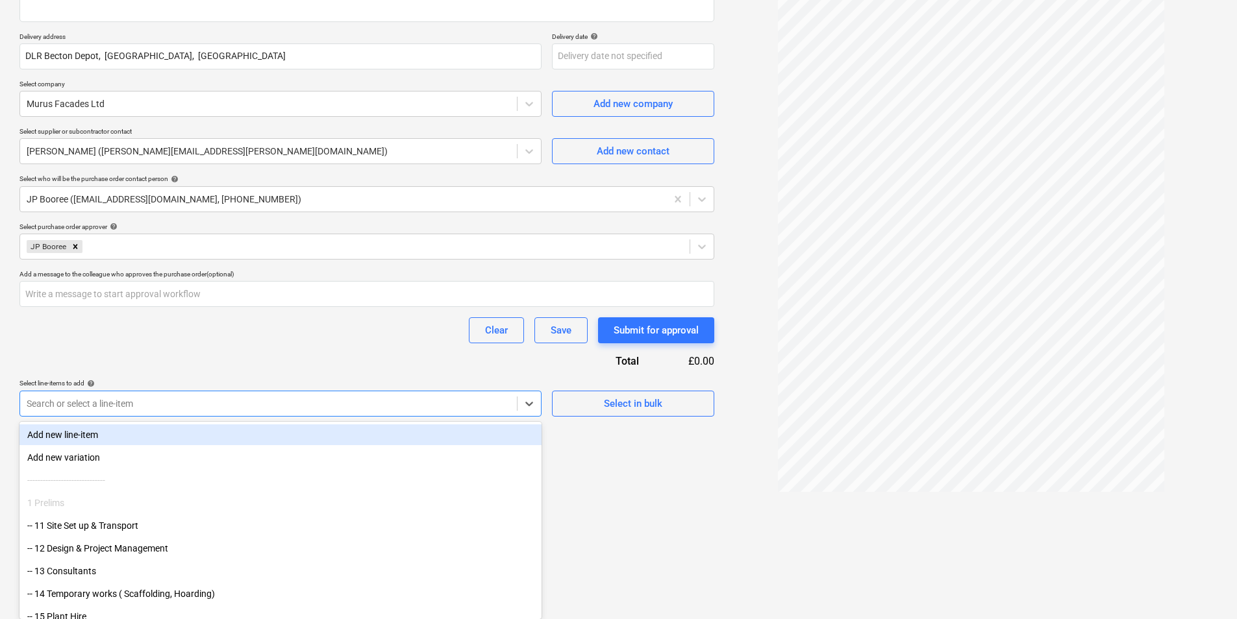
click at [216, 409] on body "Sales Projects Contacts Consolidated Invoices Inbox Approvals 1 format_size key…" at bounding box center [618, 99] width 1237 height 619
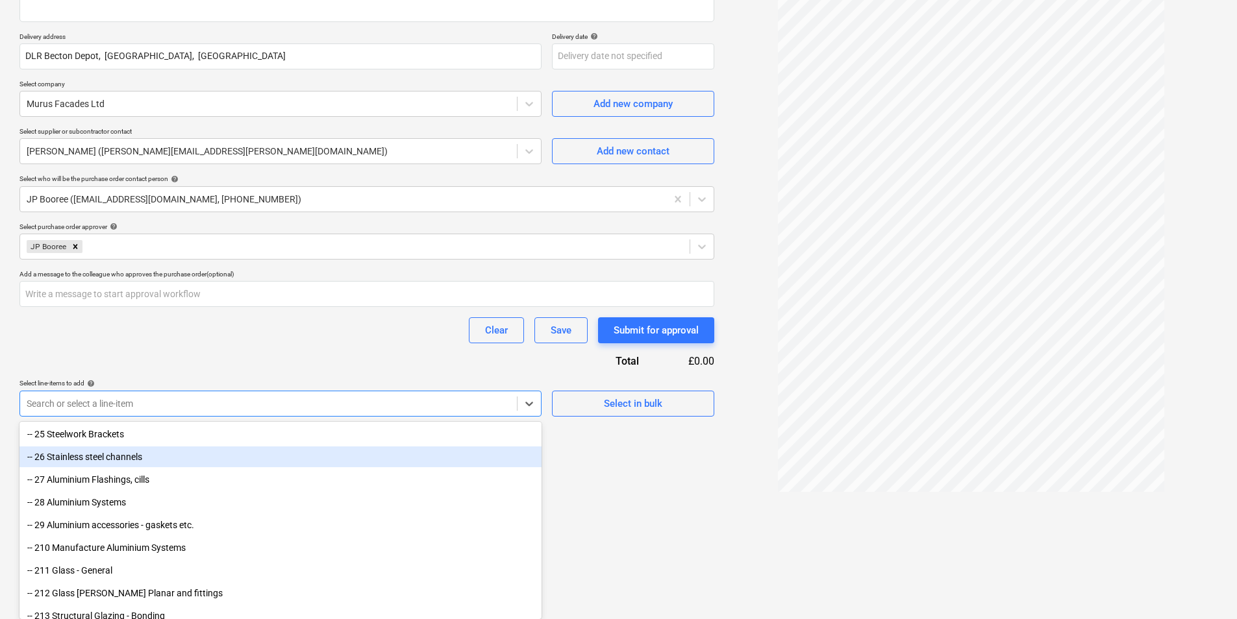
scroll to position [454, 0]
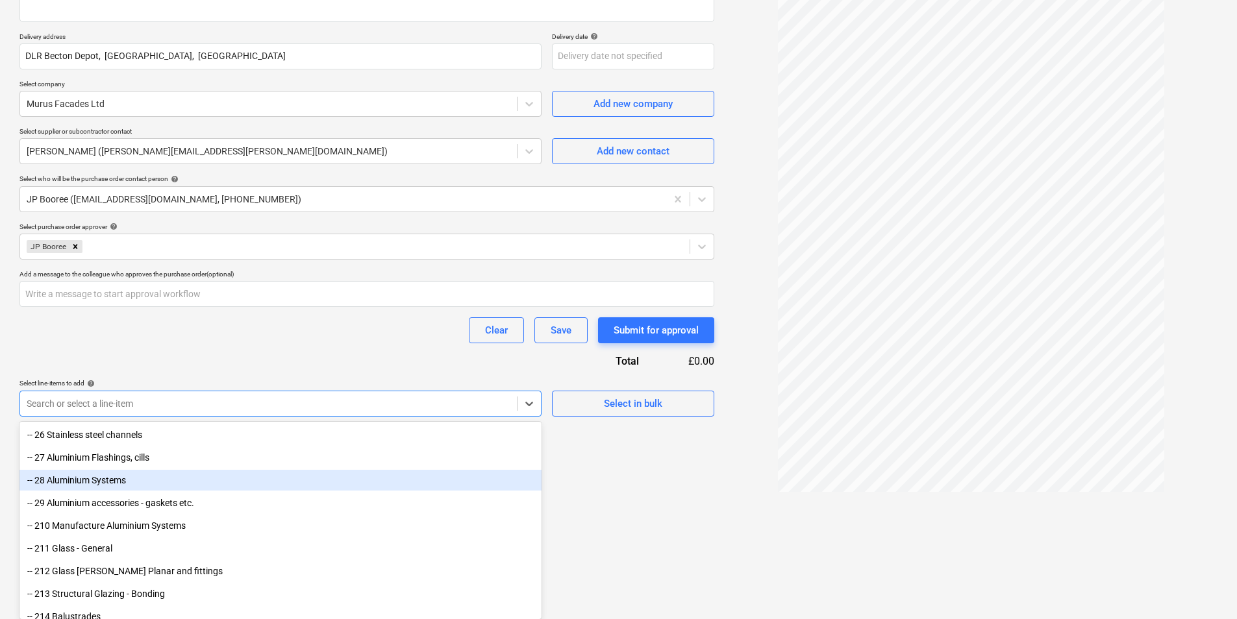
click at [116, 481] on div "-- 28 Aluminium Systems" at bounding box center [280, 480] width 522 height 21
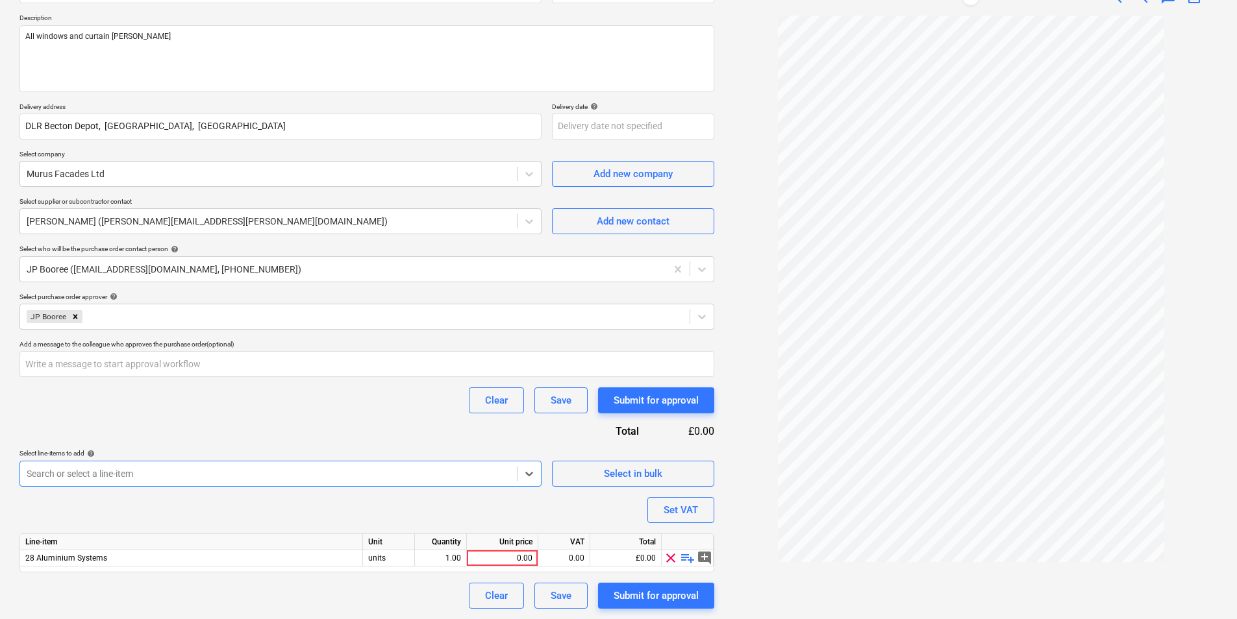
scroll to position [156, 0]
type textarea "x"
click at [523, 551] on div "0.00" at bounding box center [502, 559] width 60 height 16
type input "32773"
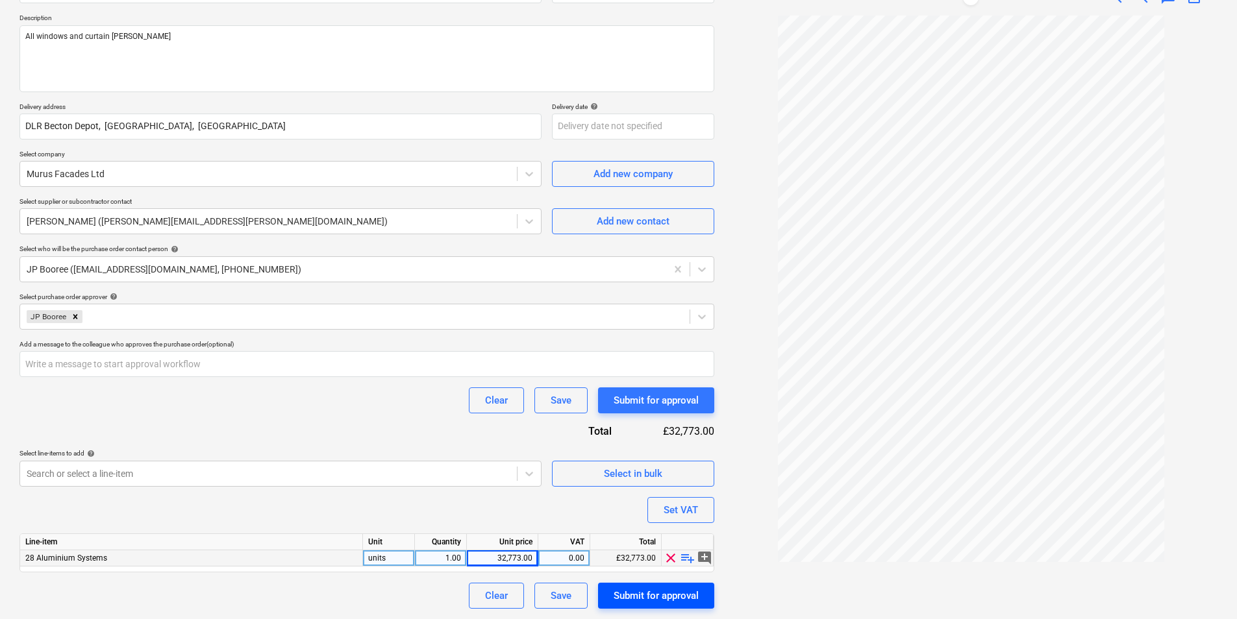
click at [651, 588] on div "Submit for approval" at bounding box center [656, 596] width 85 height 17
type textarea "x"
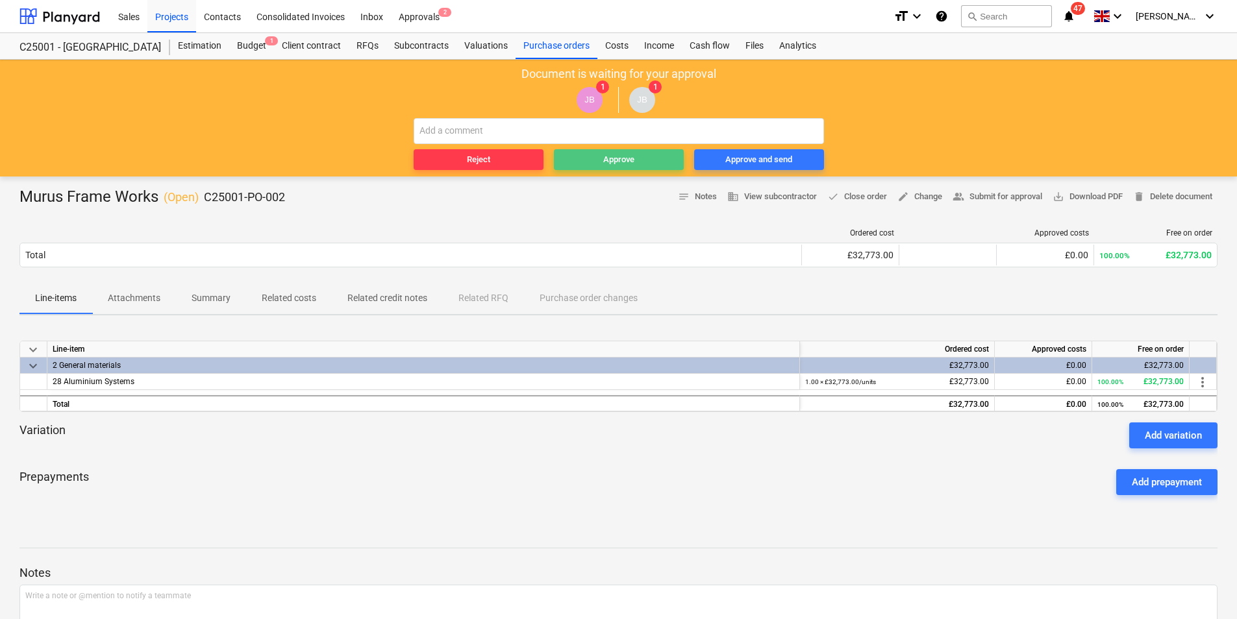
click at [627, 165] on div "Approve" at bounding box center [618, 160] width 31 height 15
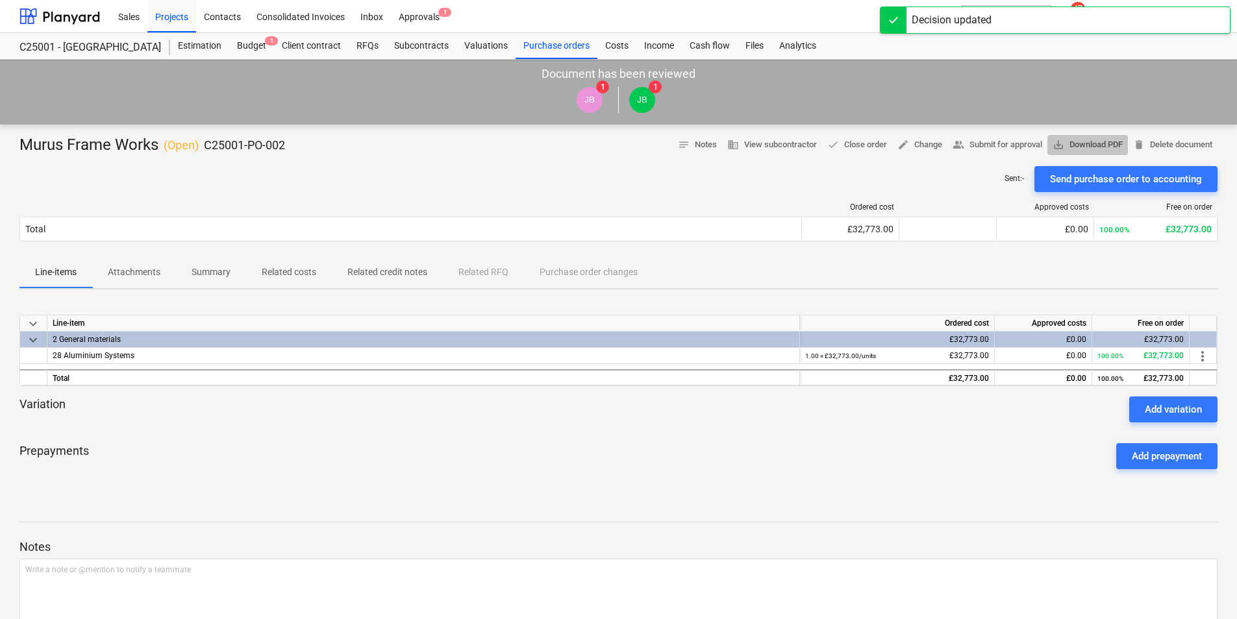
click at [1094, 143] on span "save_alt Download PDF" at bounding box center [1087, 145] width 70 height 15
